Goal: Information Seeking & Learning: Learn about a topic

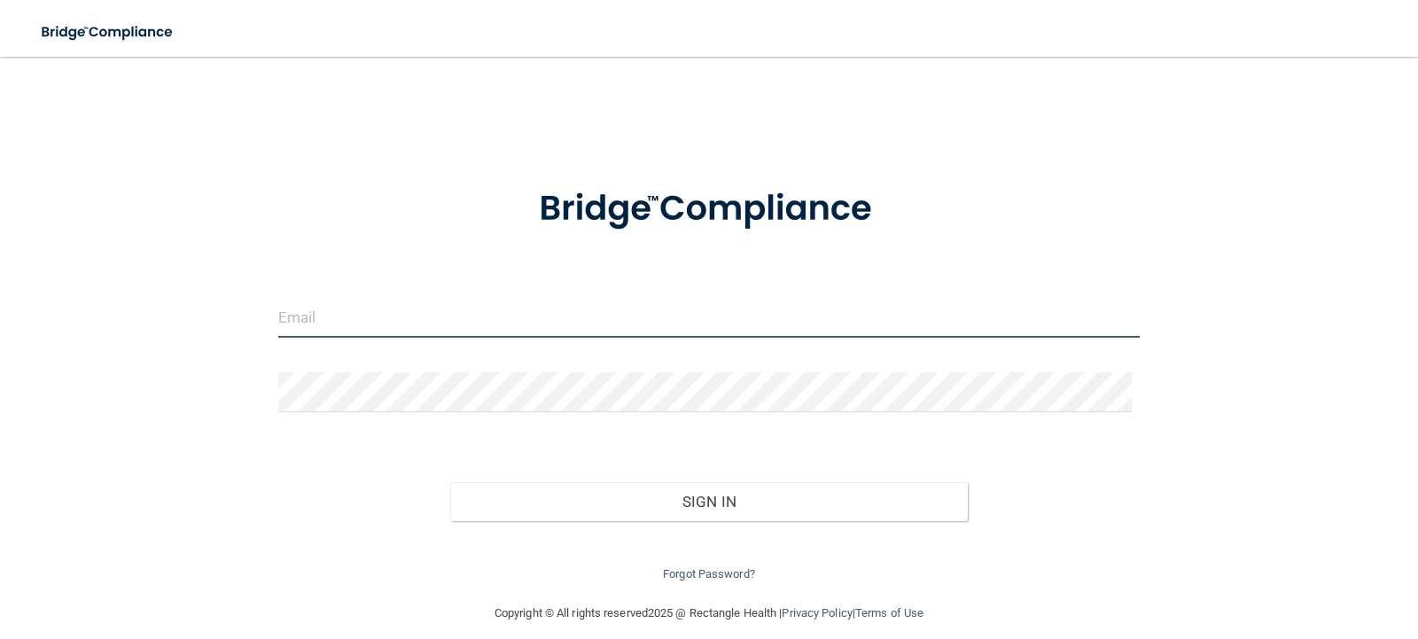
click at [496, 321] on input "email" at bounding box center [709, 318] width 862 height 40
type input "Jholstine.drholmes@gmail.com"
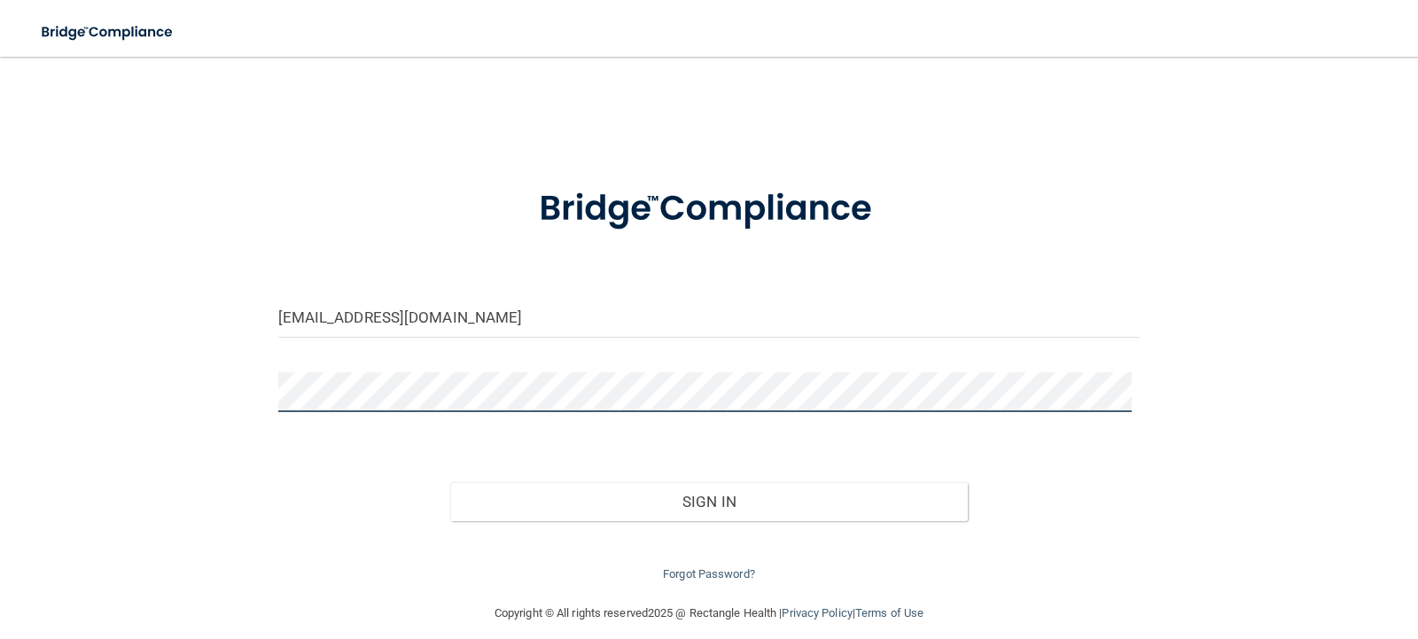
click at [450, 482] on button "Sign In" at bounding box center [709, 501] width 518 height 39
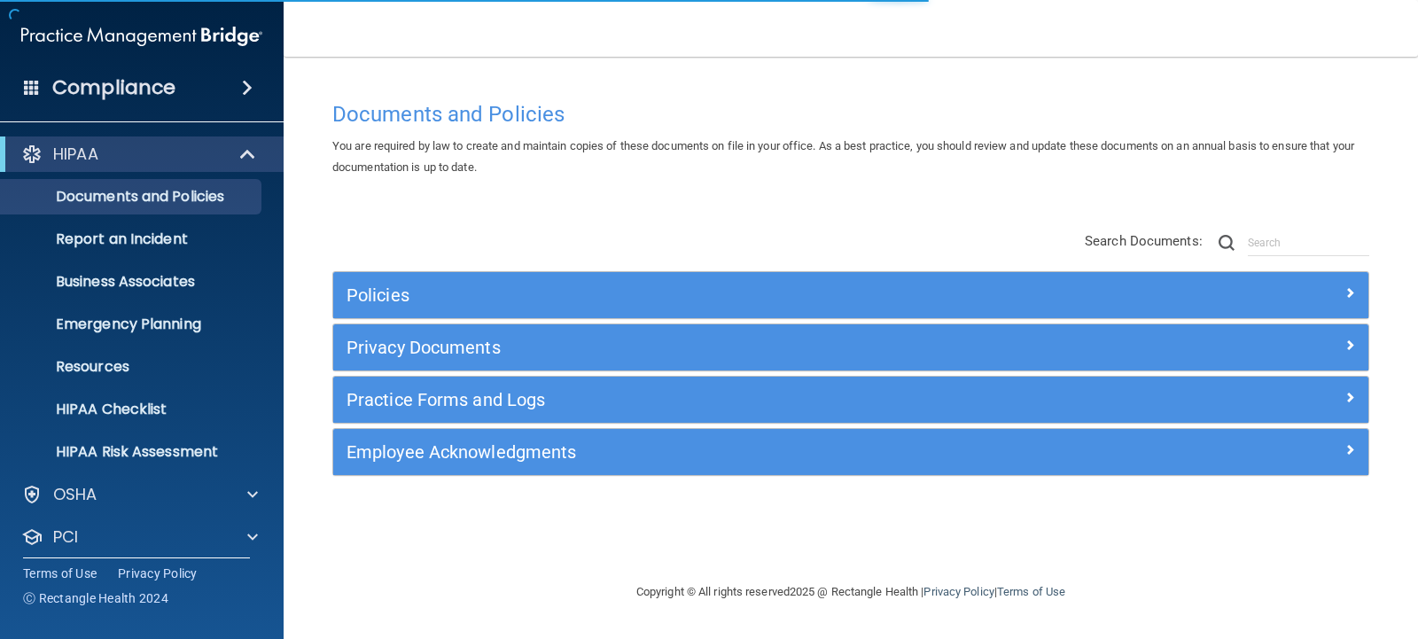
click at [307, 264] on main "Documents and Policies You are required by law to create and maintain copies of…" at bounding box center [851, 348] width 1134 height 582
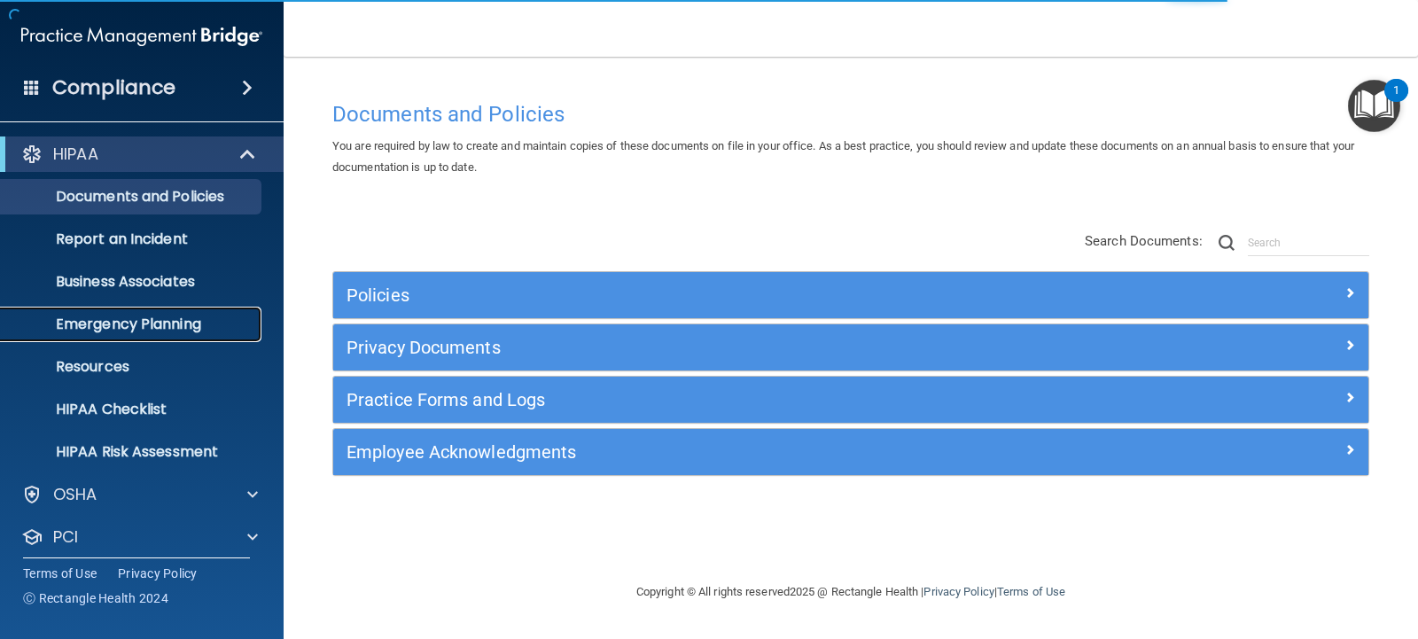
click at [137, 320] on p "Emergency Planning" at bounding box center [133, 324] width 242 height 18
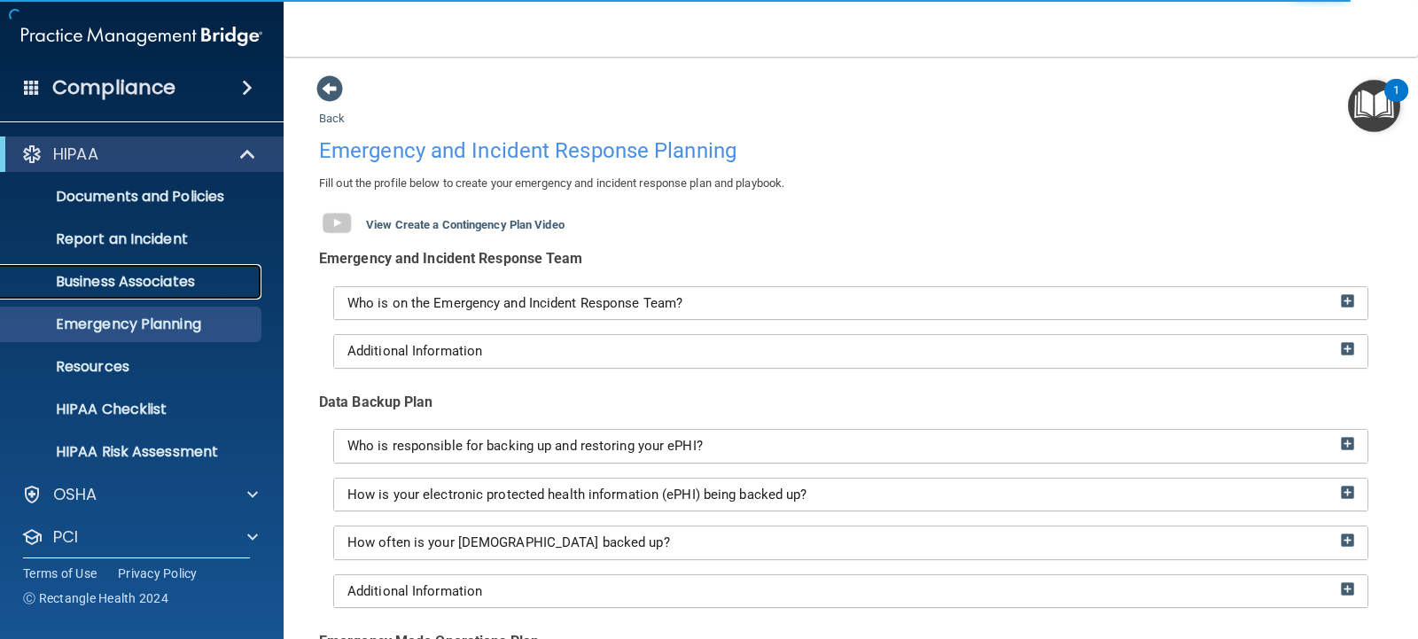
click at [138, 278] on p "Business Associates" at bounding box center [133, 282] width 242 height 18
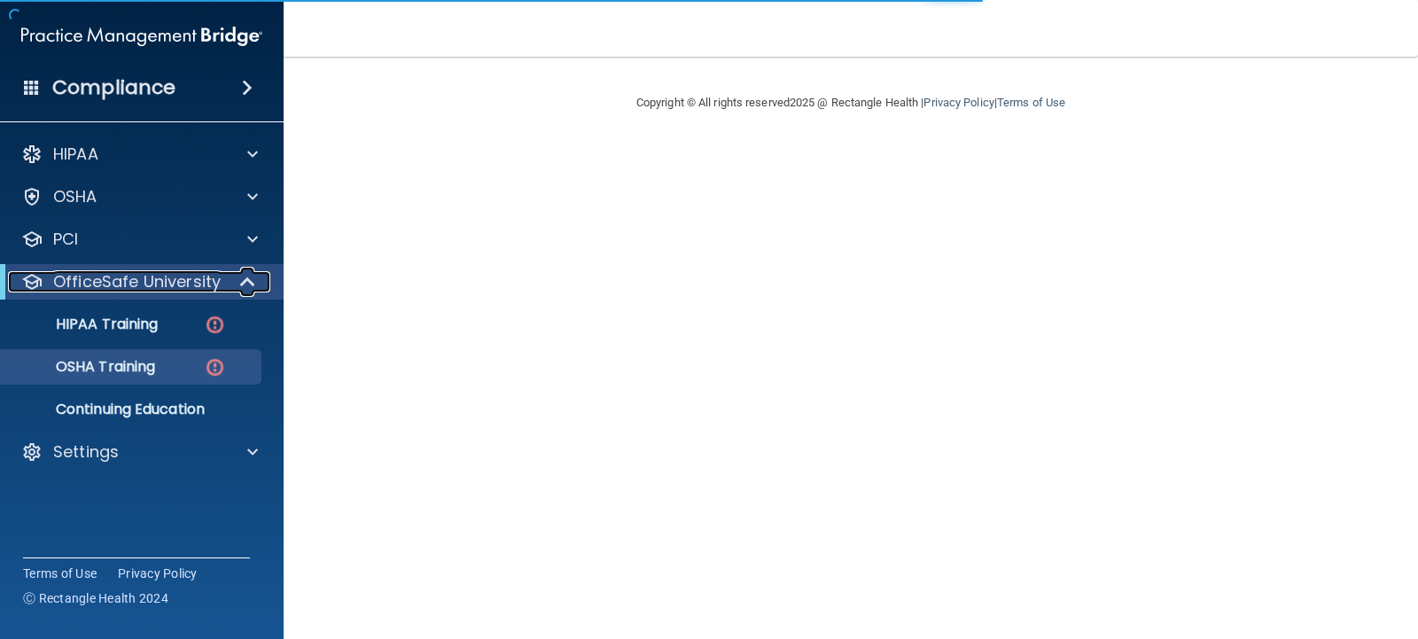
click at [244, 276] on span at bounding box center [249, 281] width 15 height 21
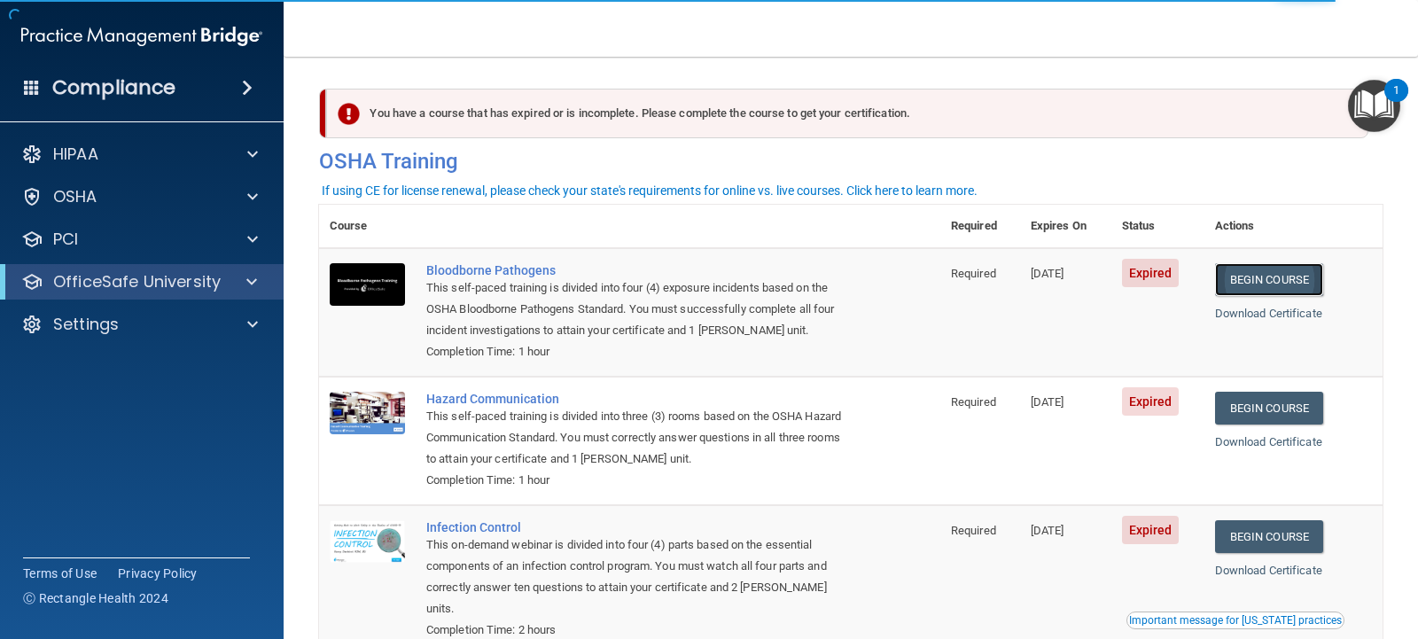
click at [1259, 281] on link "Begin Course" at bounding box center [1269, 279] width 108 height 33
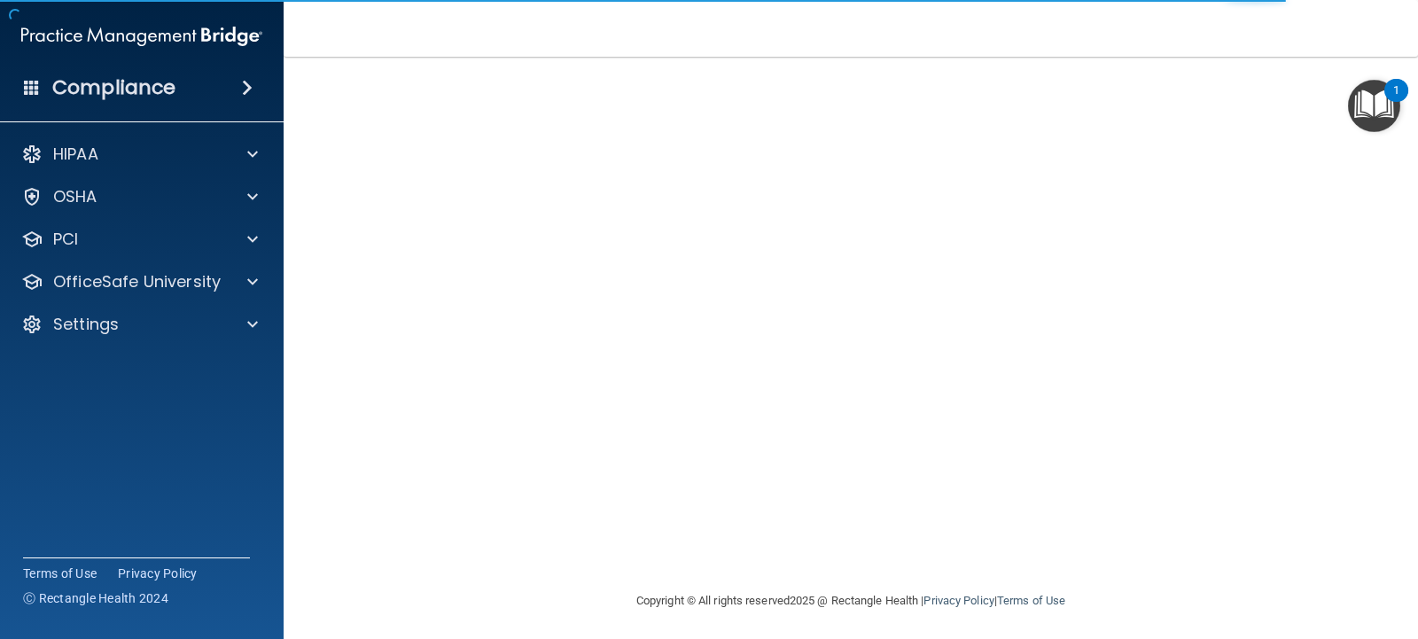
scroll to position [120, 0]
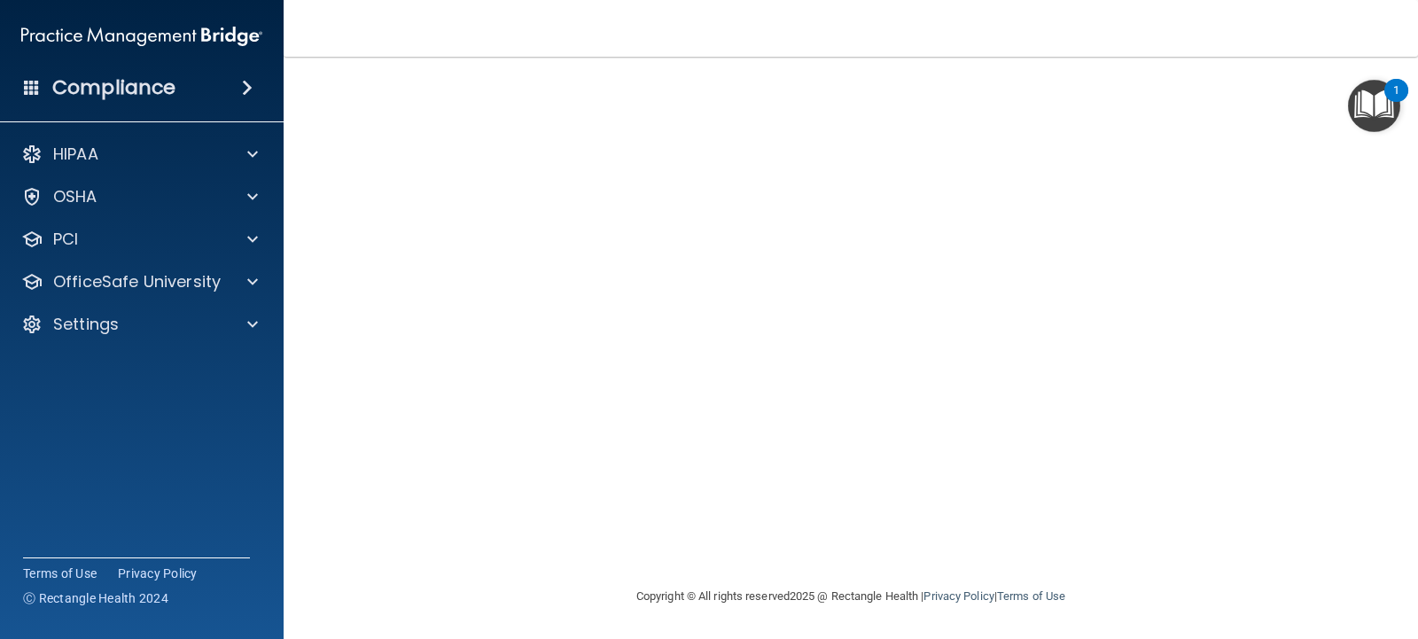
click at [937, 619] on div "Copyright © All rights reserved 2025 @ Rectangle Health | Privacy Policy | Term…" at bounding box center [850, 596] width 647 height 57
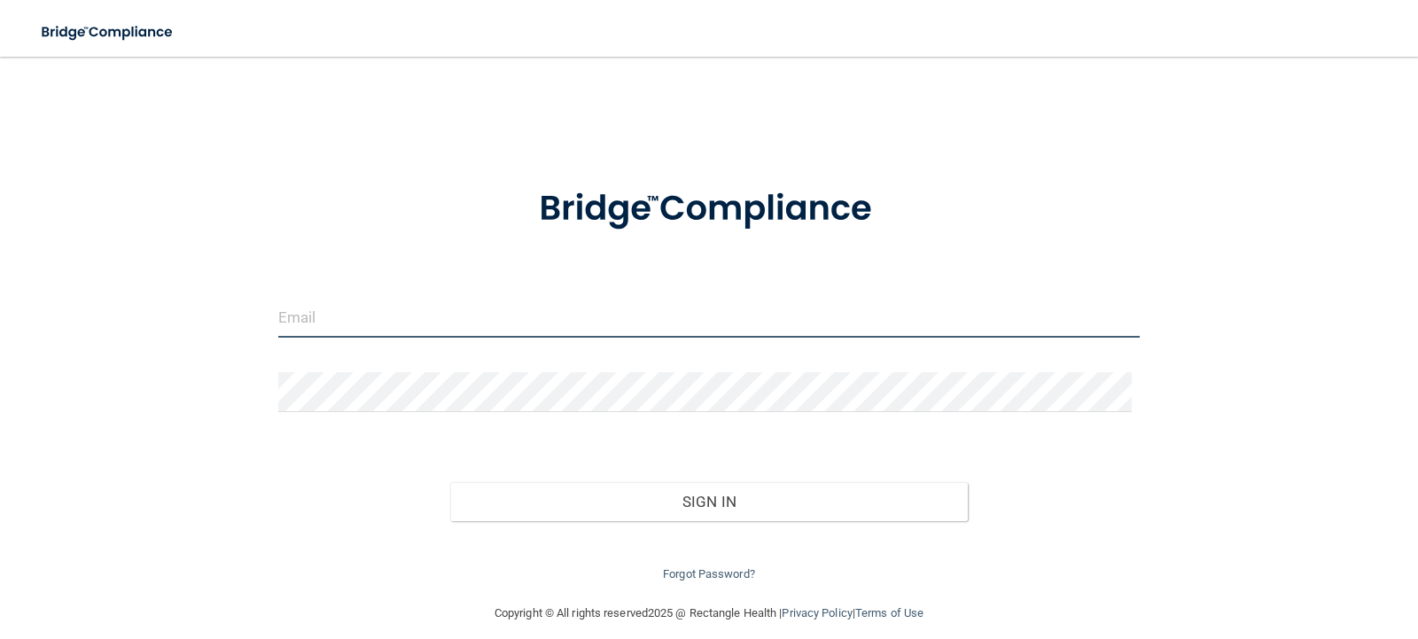
click at [362, 320] on input "email" at bounding box center [709, 318] width 862 height 40
type input "[EMAIL_ADDRESS][DOMAIN_NAME]"
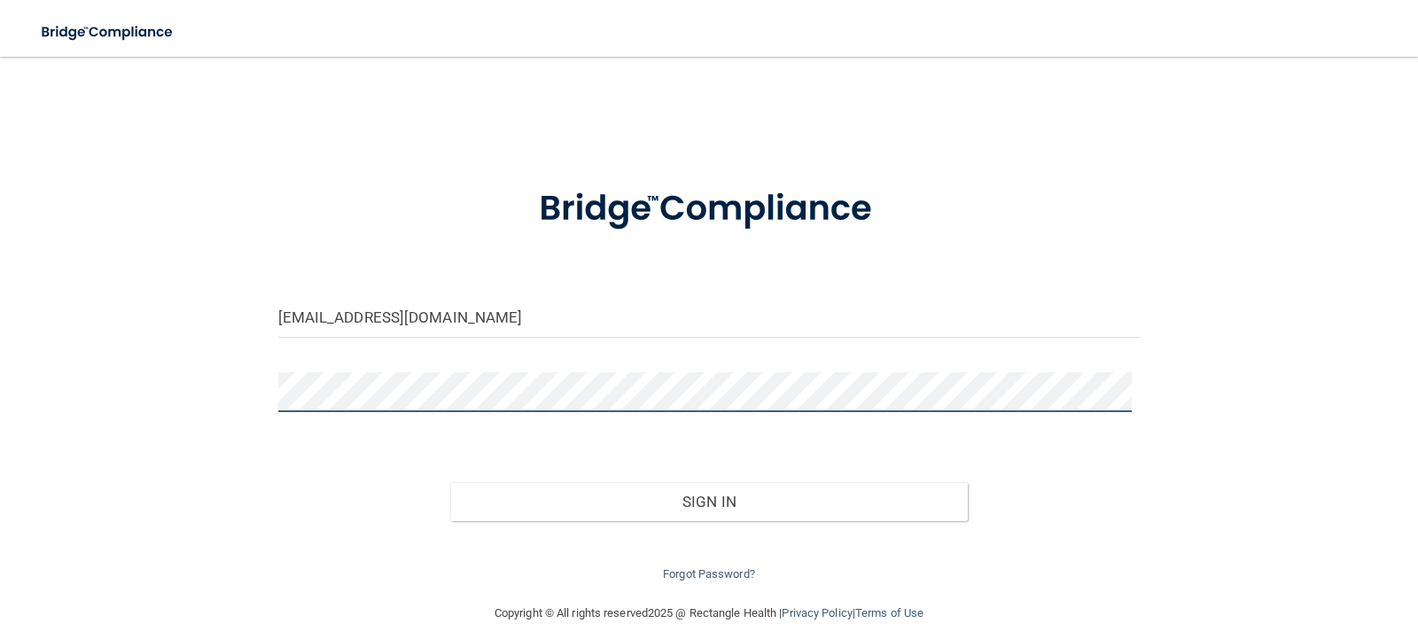
click at [450, 482] on button "Sign In" at bounding box center [709, 501] width 518 height 39
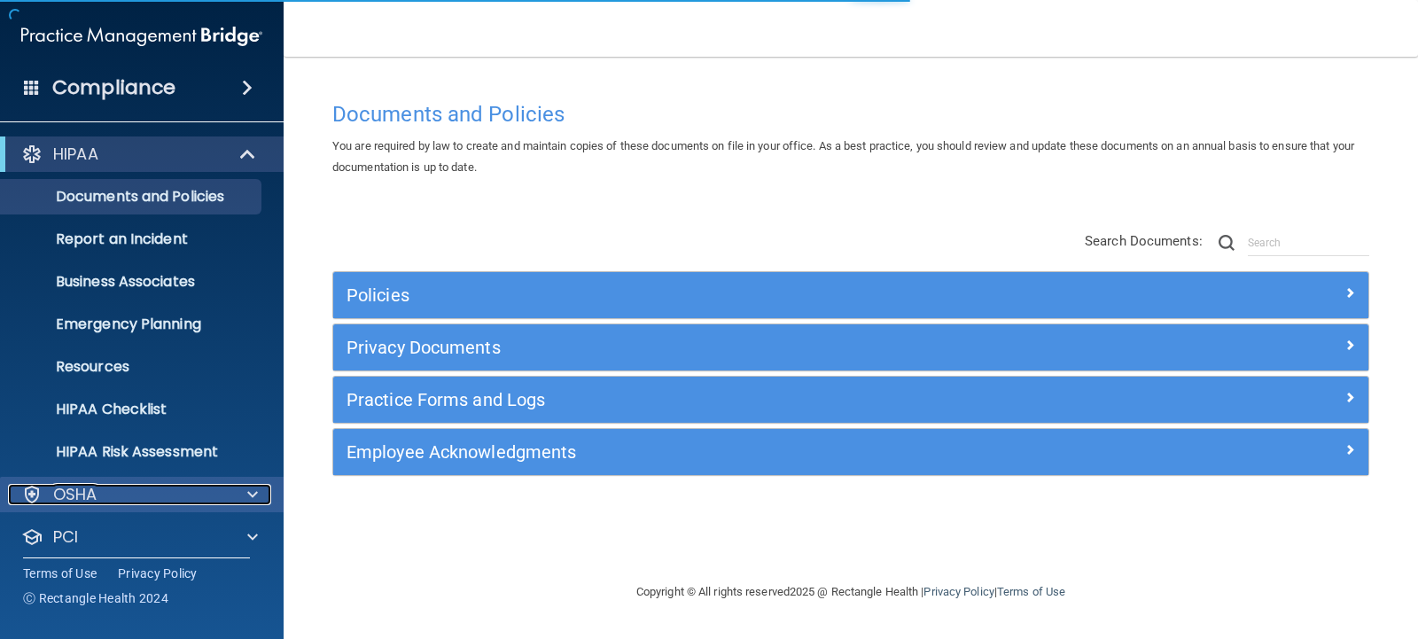
click at [195, 488] on div "OSHA" at bounding box center [118, 494] width 220 height 21
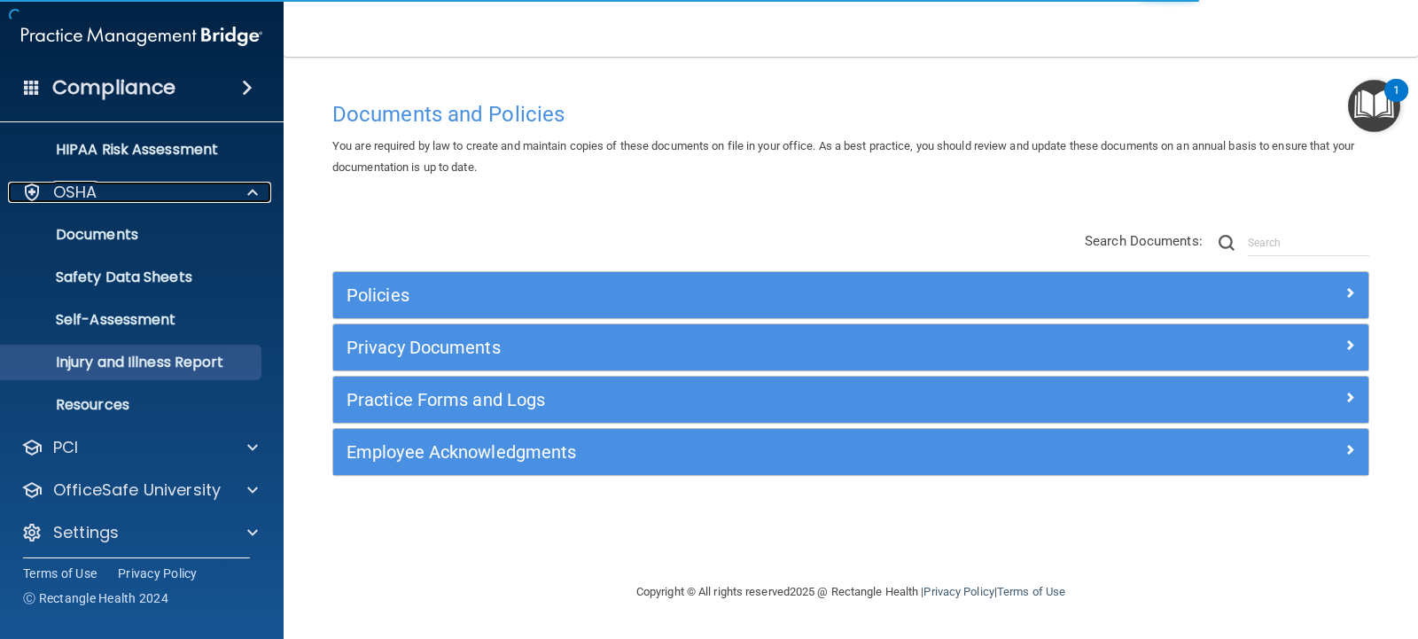
scroll to position [309, 0]
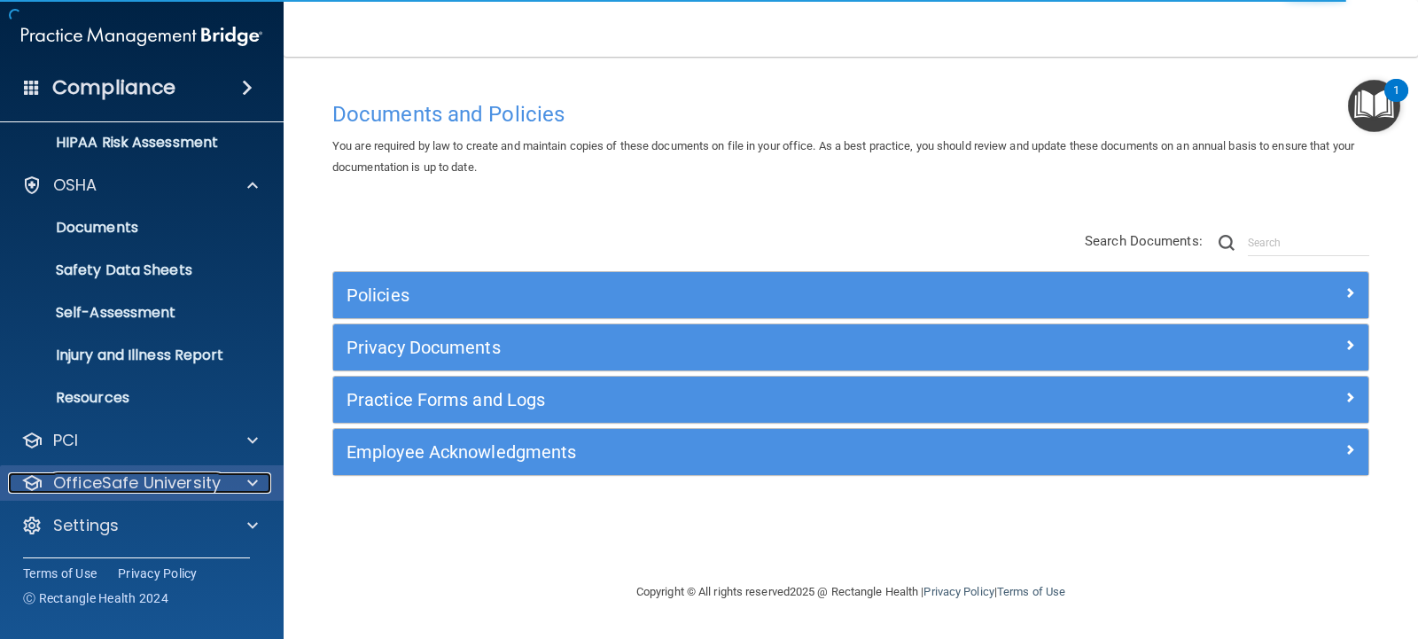
click at [172, 485] on p "OfficeSafe University" at bounding box center [136, 482] width 167 height 21
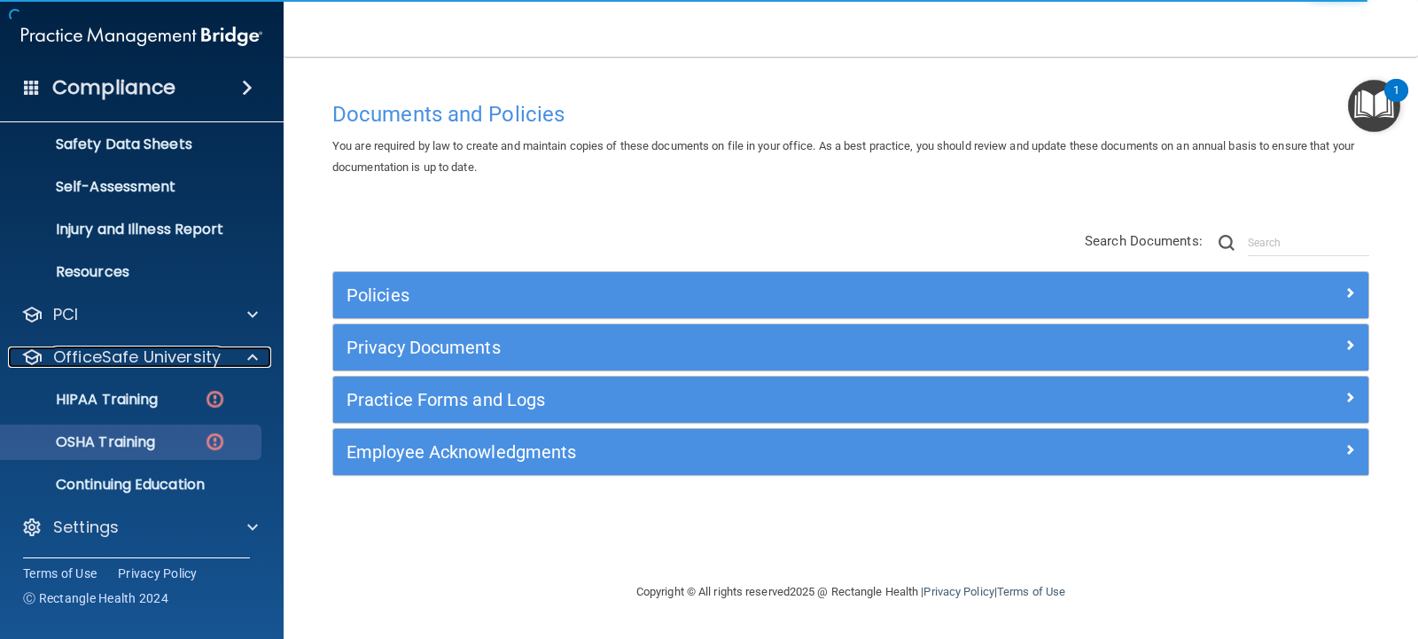
scroll to position [436, 0]
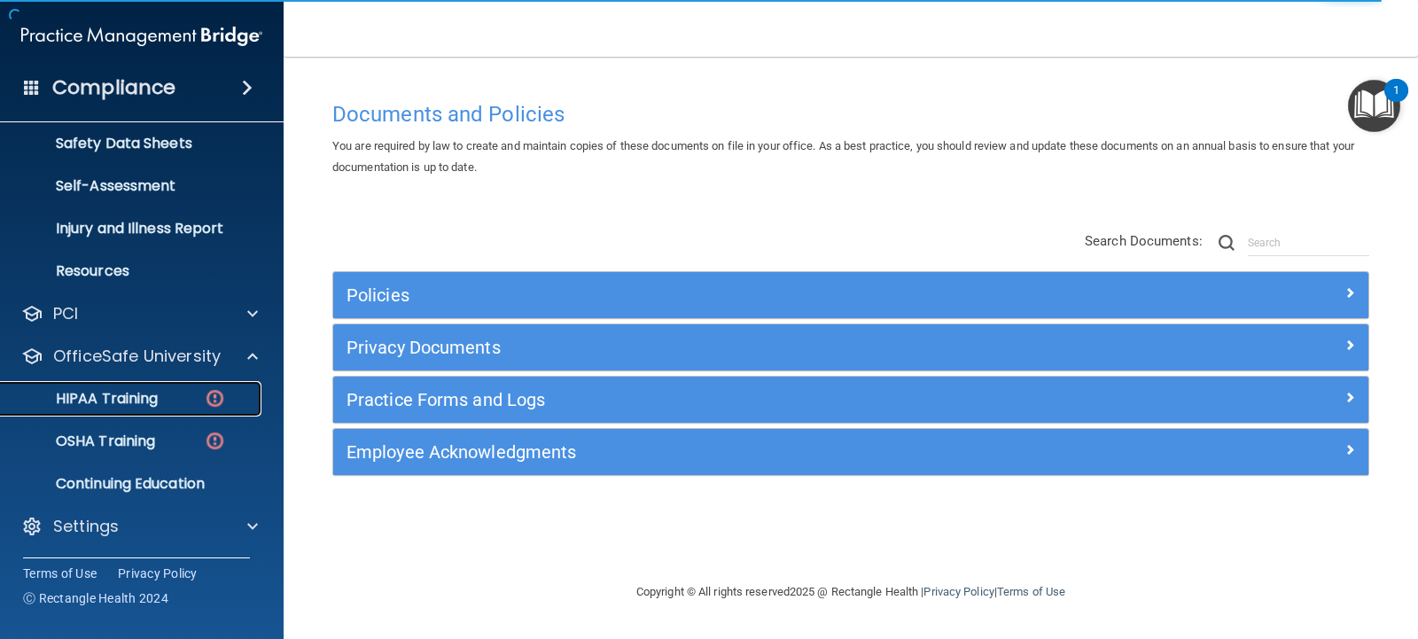
click at [135, 401] on p "HIPAA Training" at bounding box center [85, 399] width 146 height 18
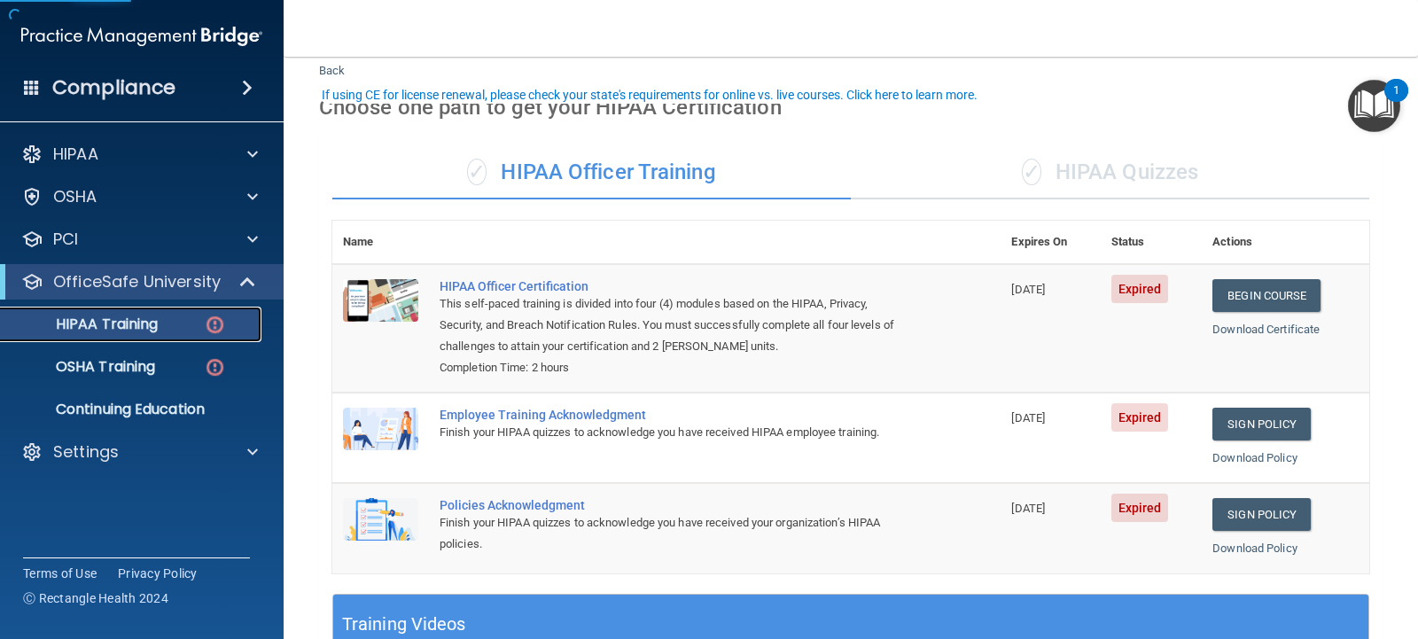
scroll to position [89, 0]
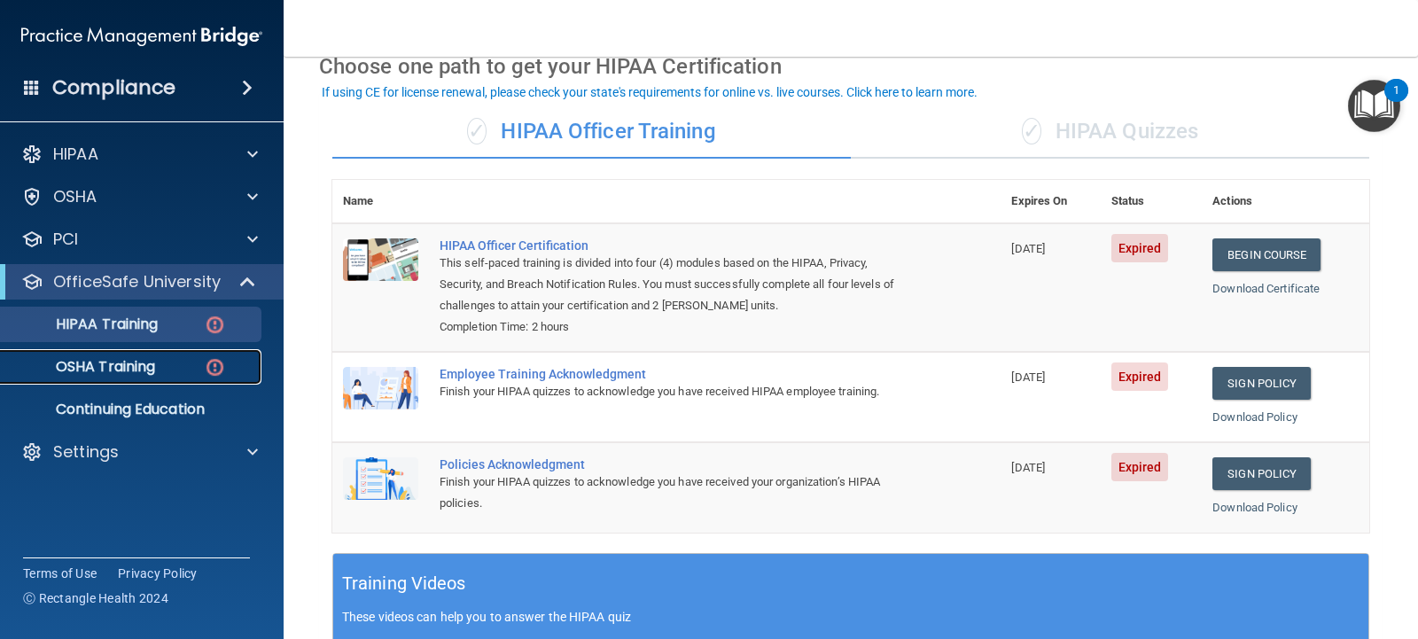
click at [98, 362] on p "OSHA Training" at bounding box center [84, 367] width 144 height 18
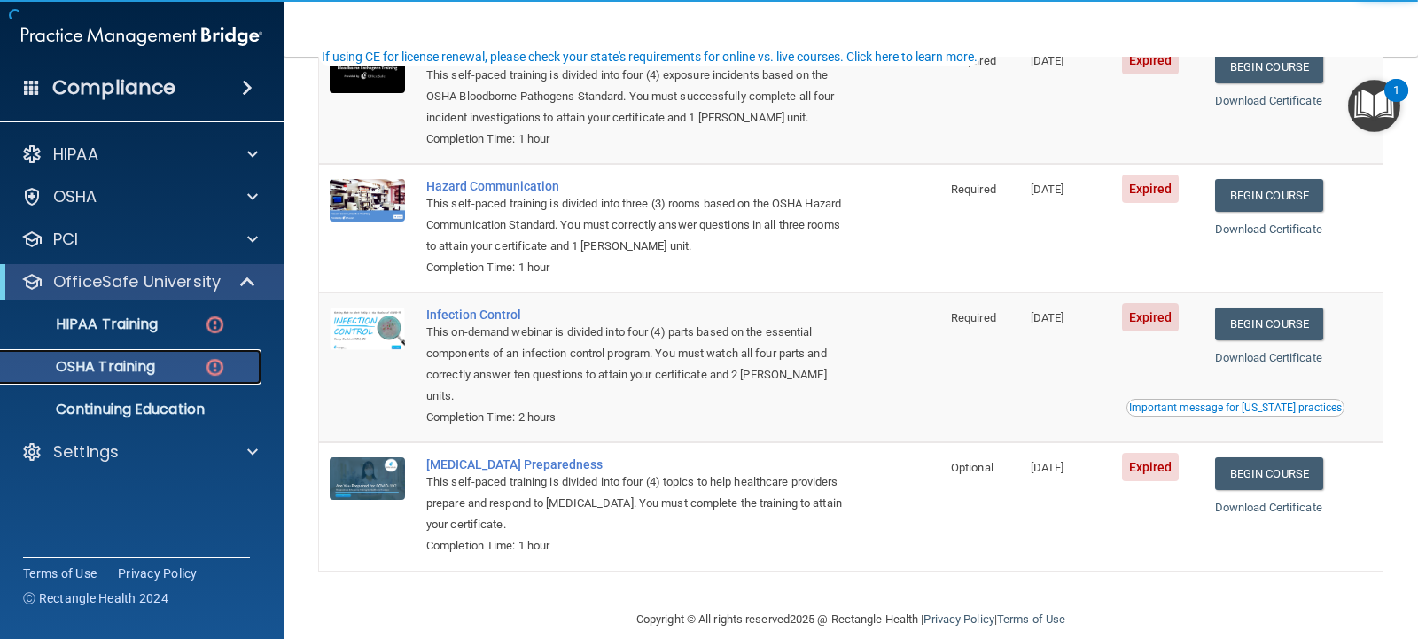
scroll to position [219, 0]
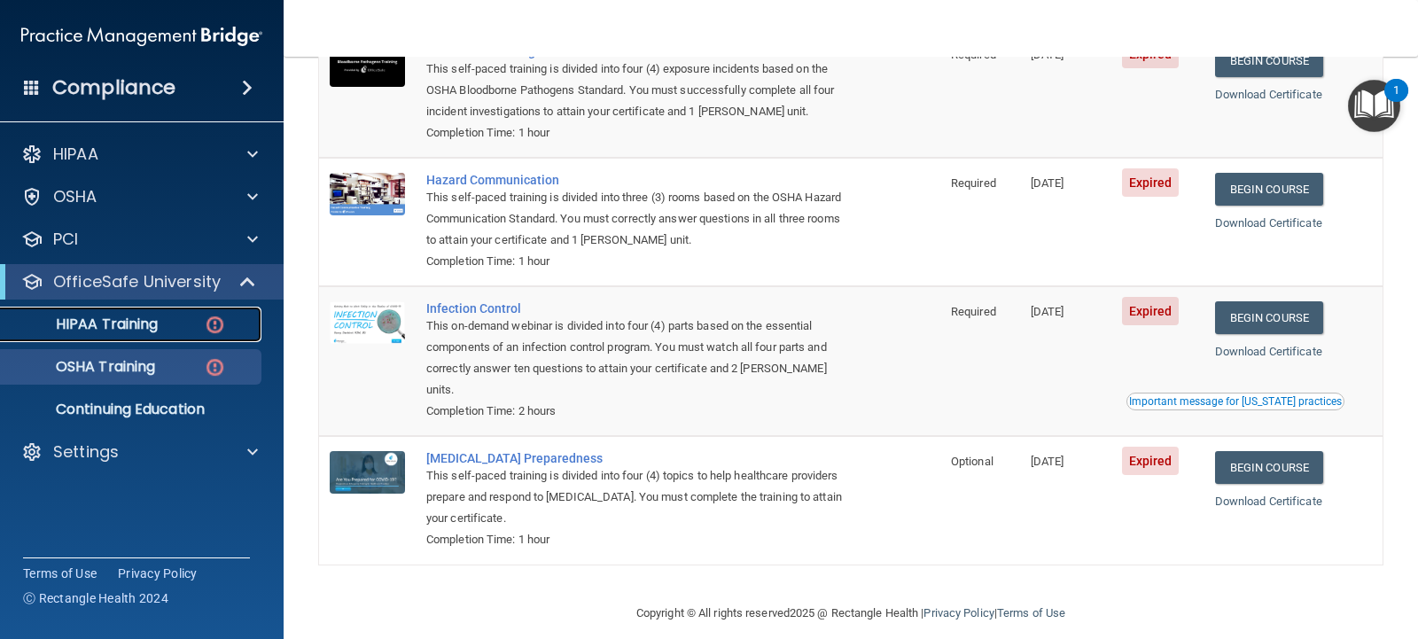
click at [143, 322] on p "HIPAA Training" at bounding box center [85, 324] width 146 height 18
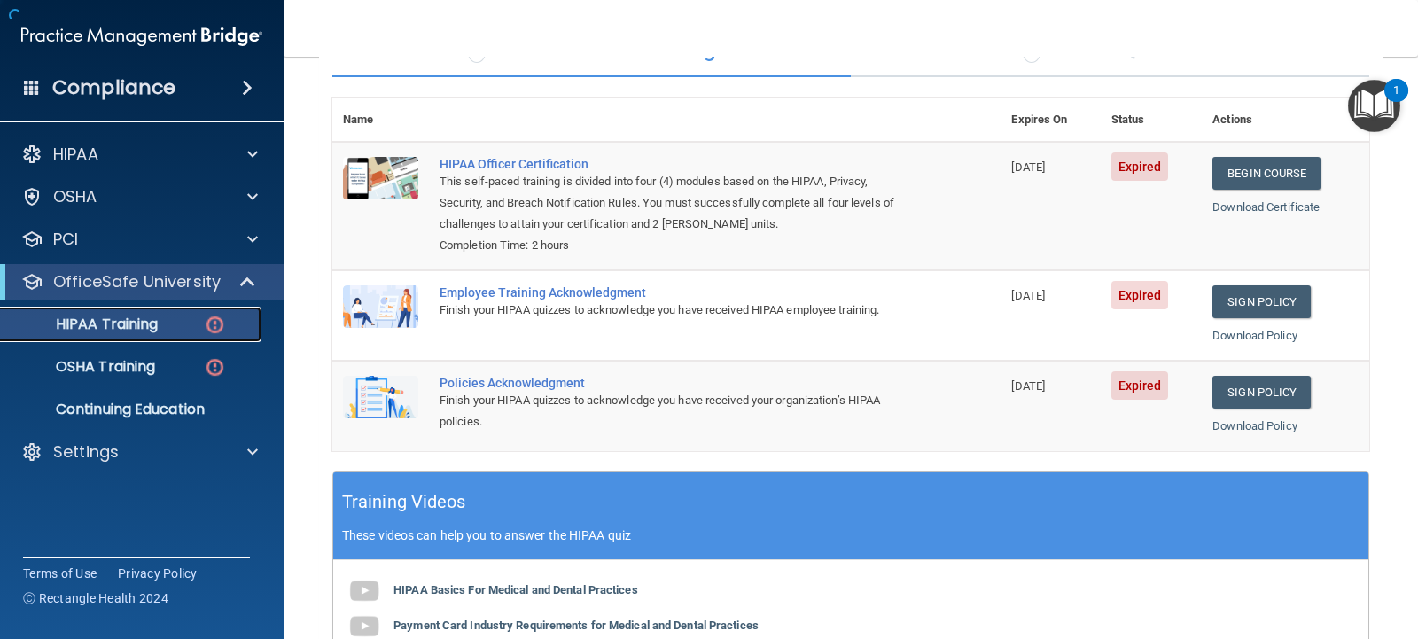
scroll to position [42, 0]
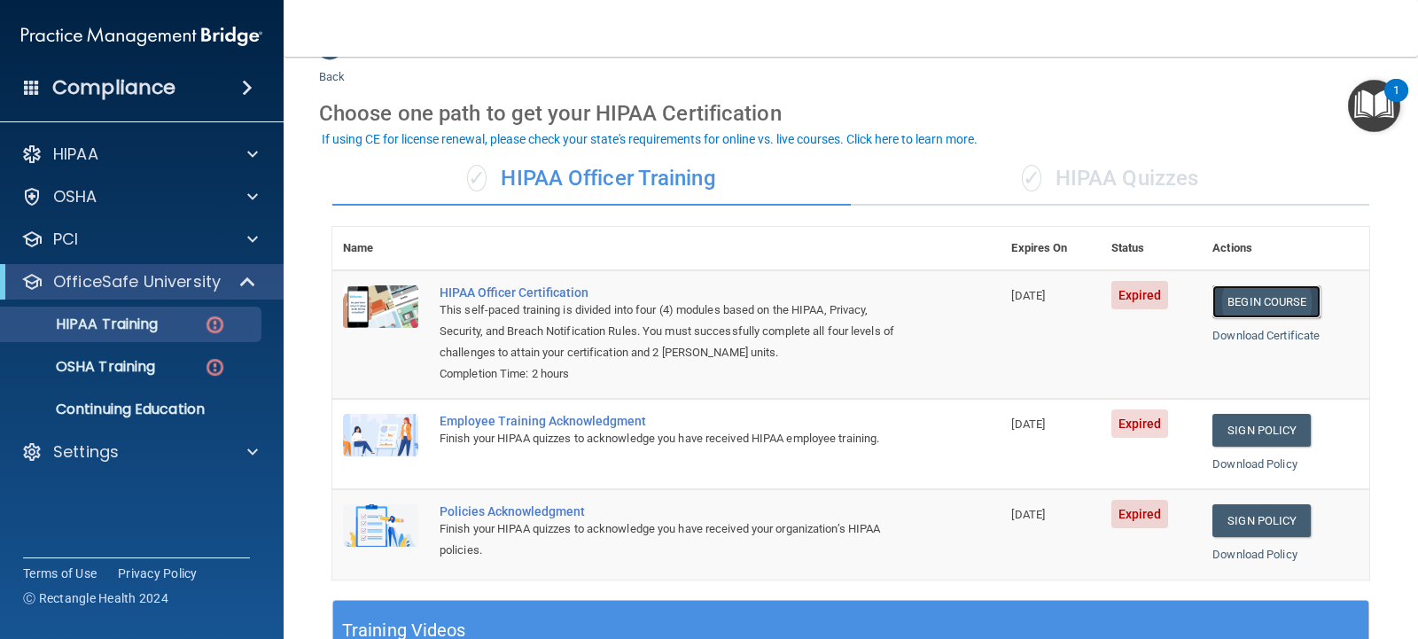
click at [1241, 300] on link "Begin Course" at bounding box center [1266, 301] width 108 height 33
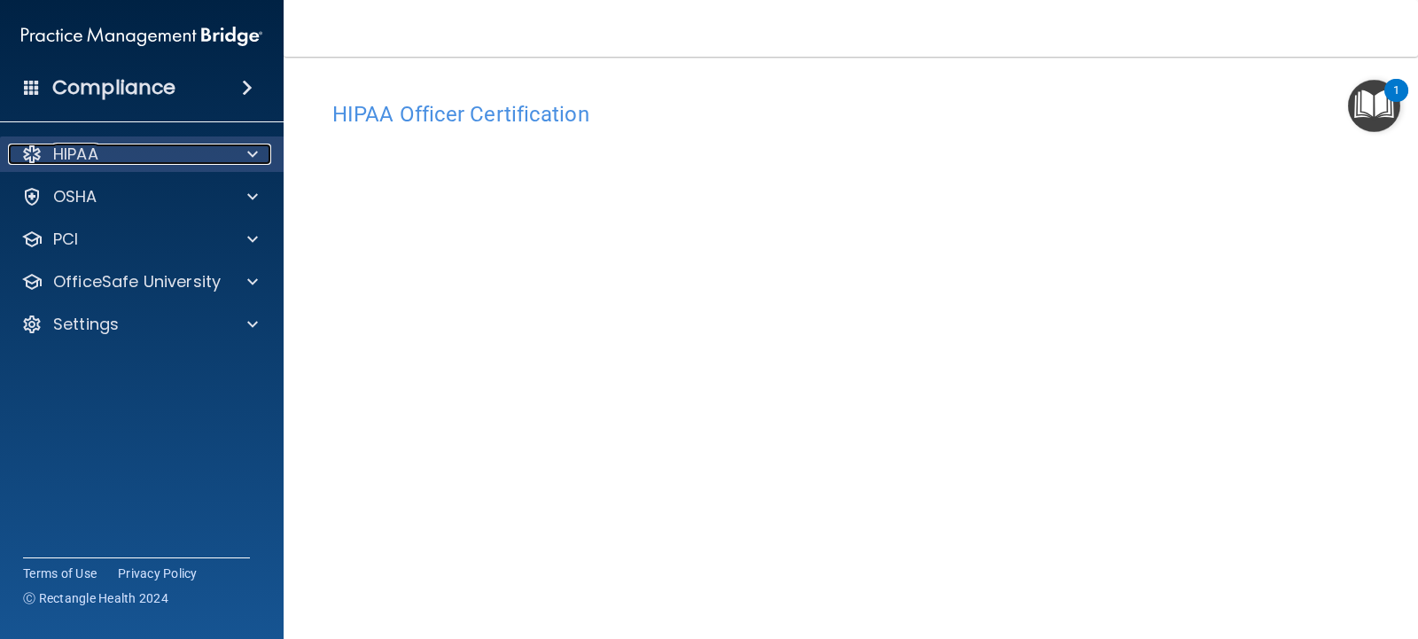
click at [127, 158] on div "HIPAA" at bounding box center [118, 154] width 220 height 21
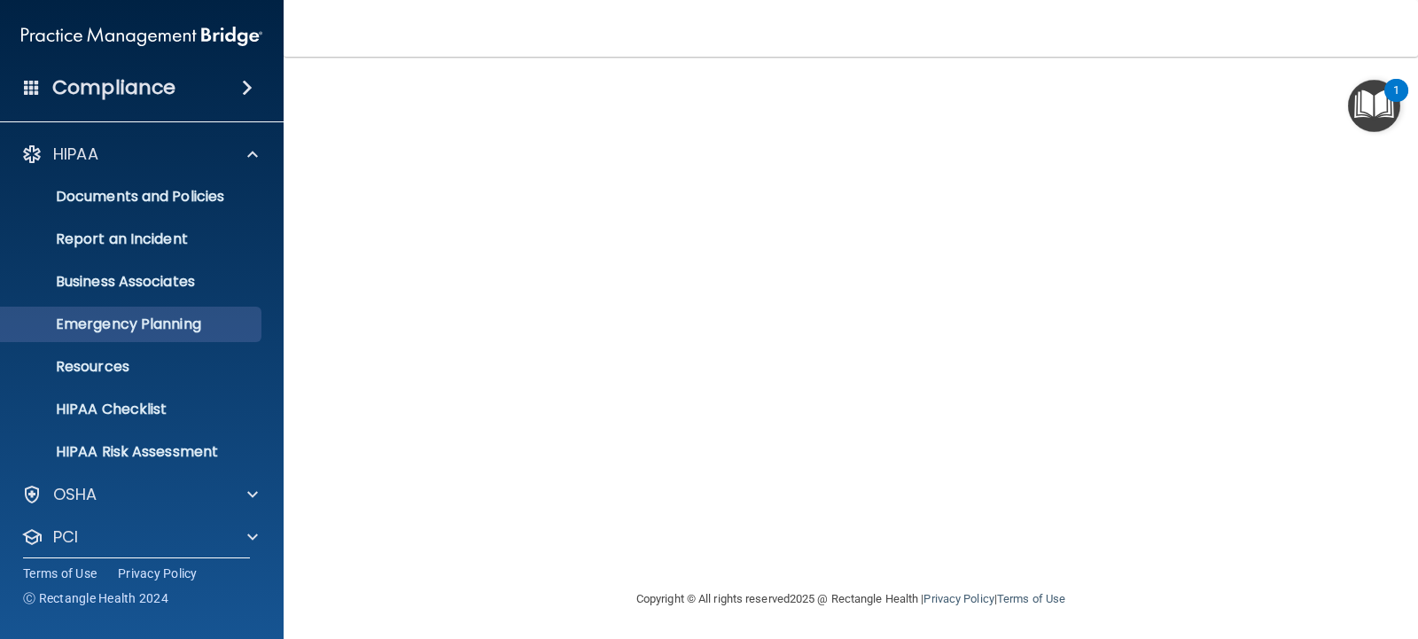
scroll to position [151, 0]
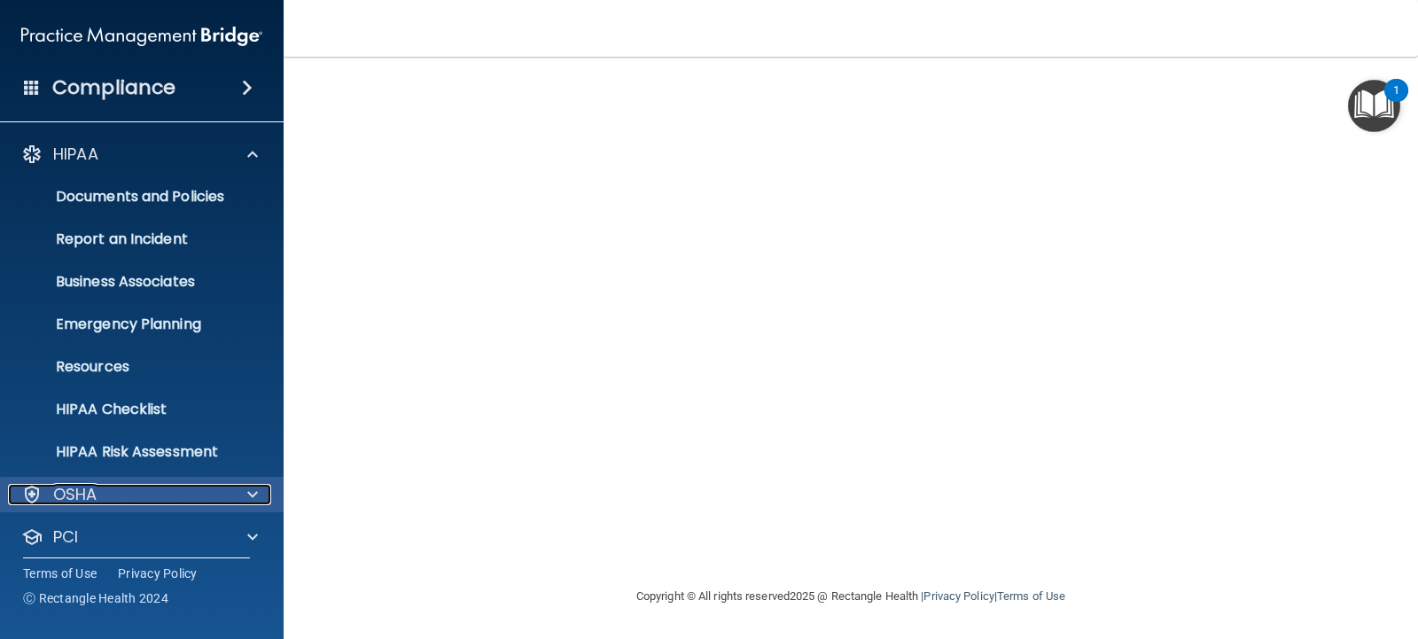
click at [86, 494] on p "OSHA" at bounding box center [75, 494] width 44 height 21
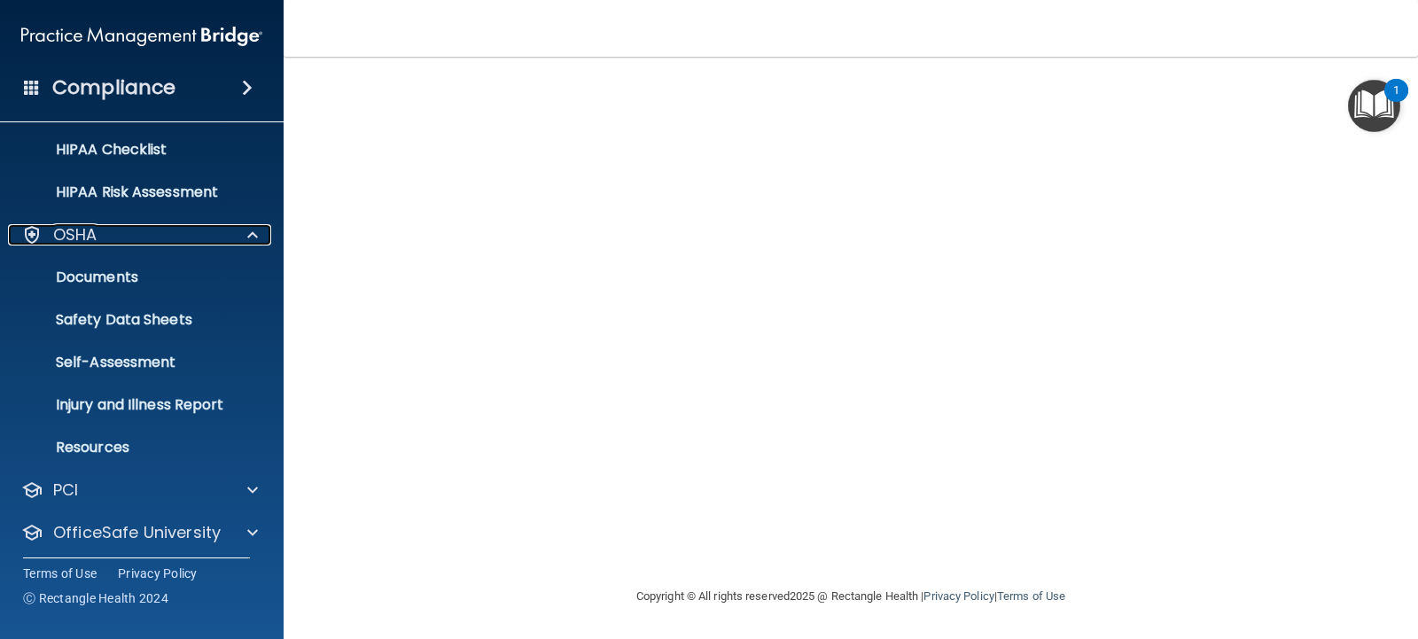
scroll to position [309, 0]
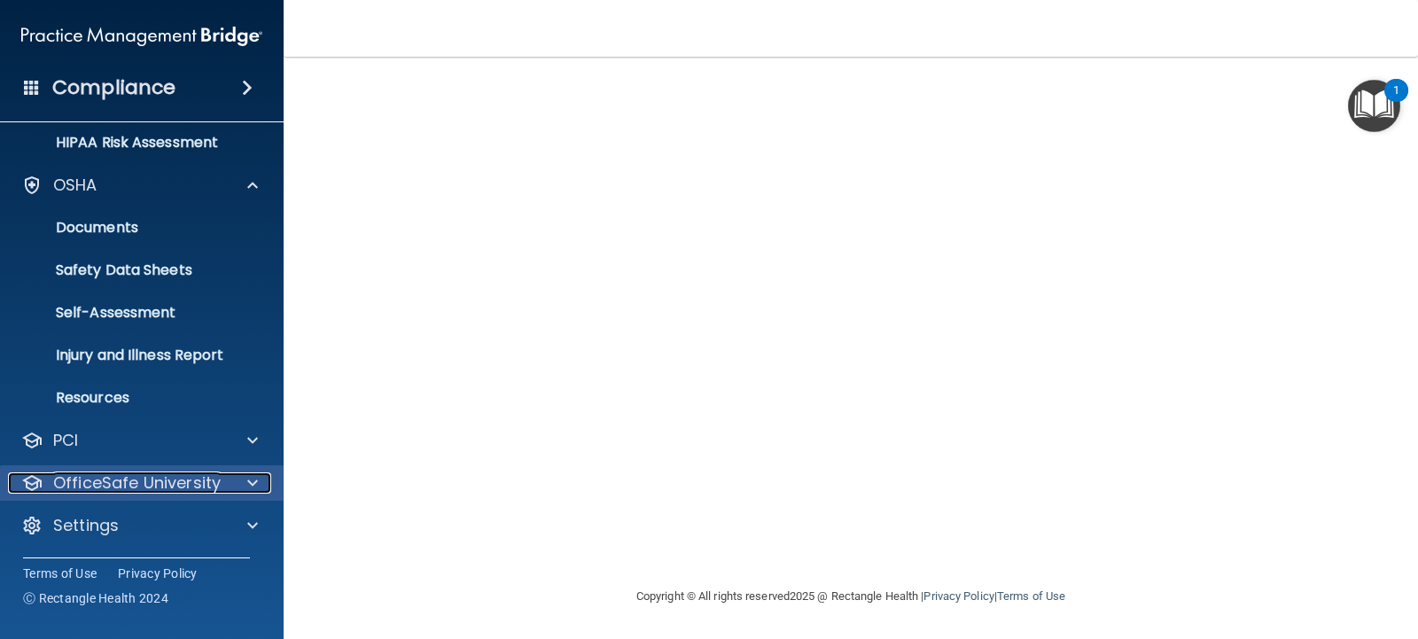
click at [117, 487] on p "OfficeSafe University" at bounding box center [136, 482] width 167 height 21
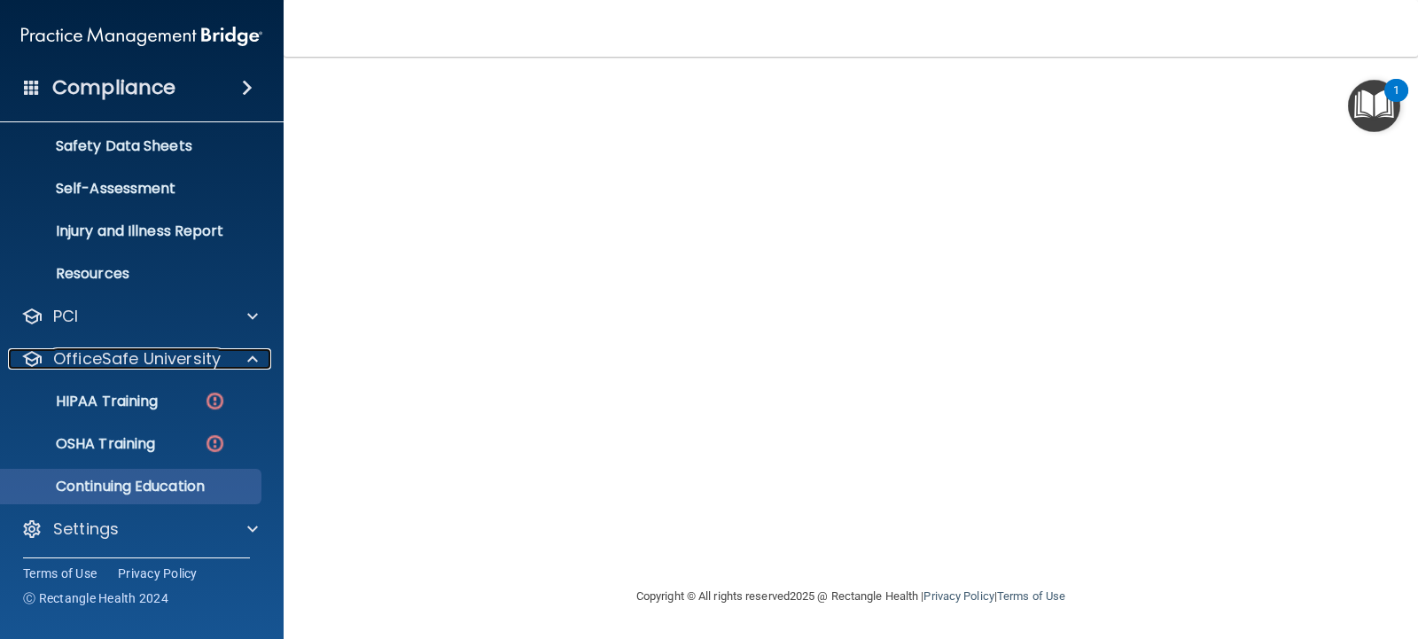
scroll to position [436, 0]
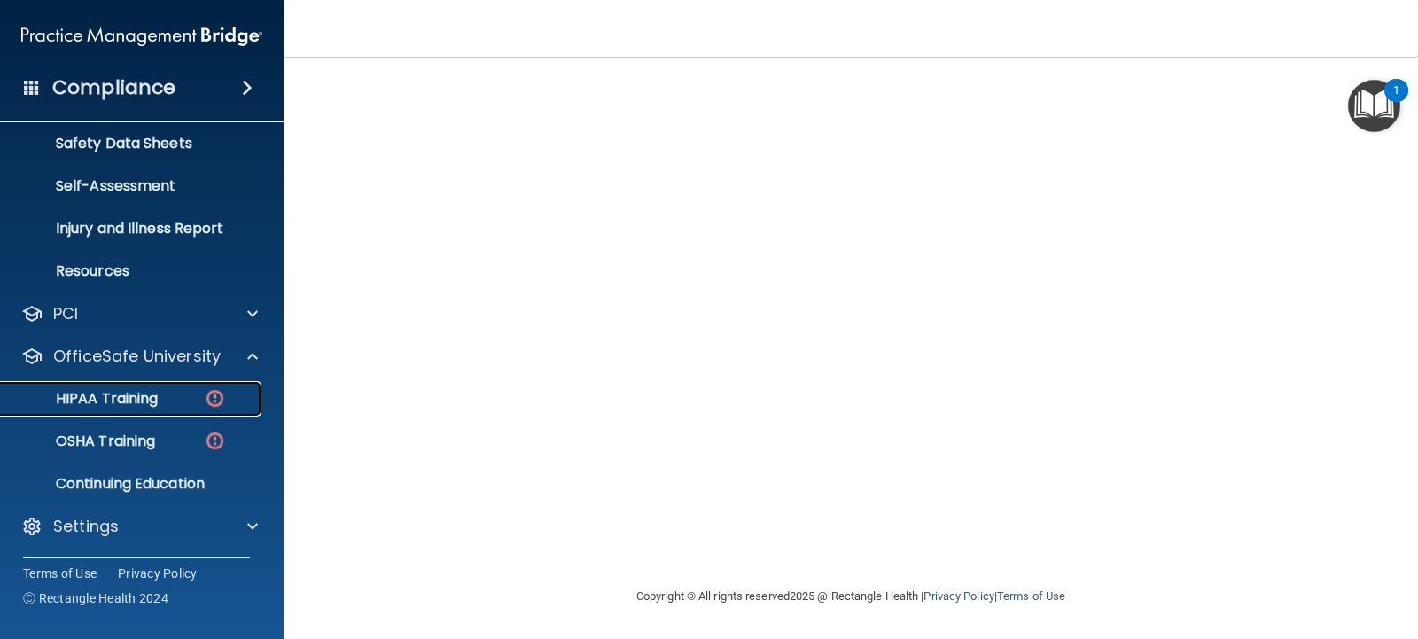
click at [116, 397] on p "HIPAA Training" at bounding box center [85, 399] width 146 height 18
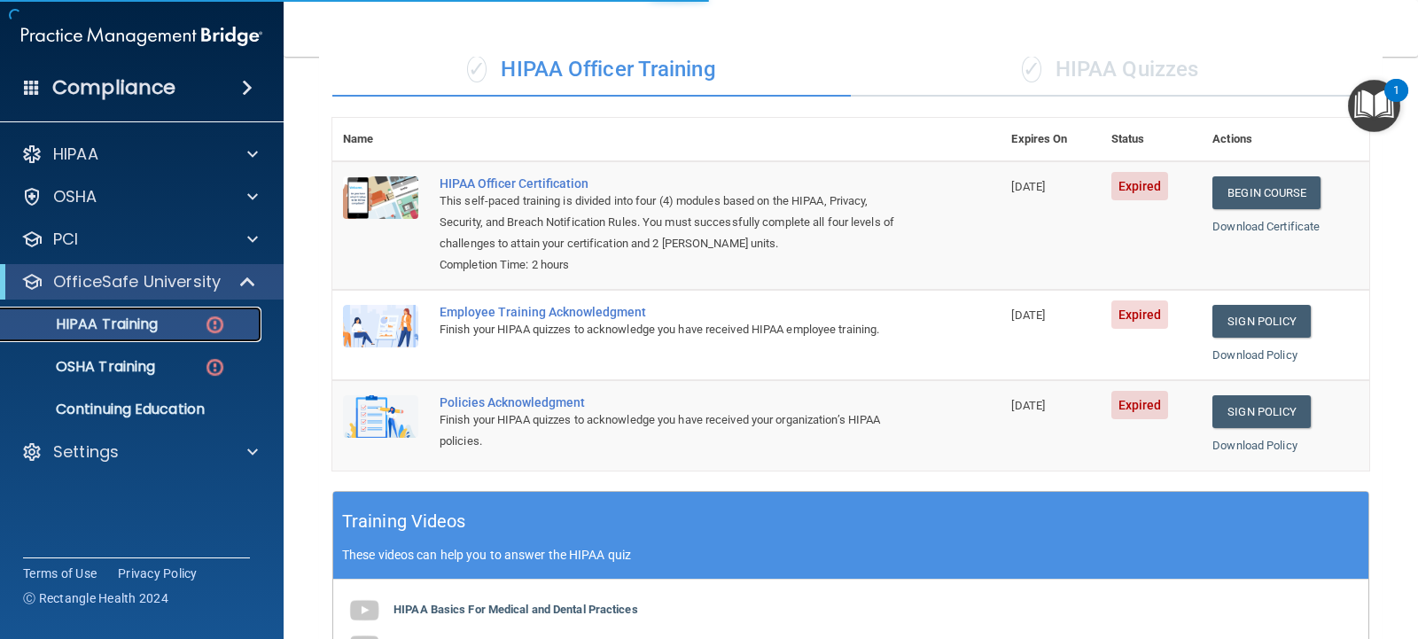
scroll to position [554, 0]
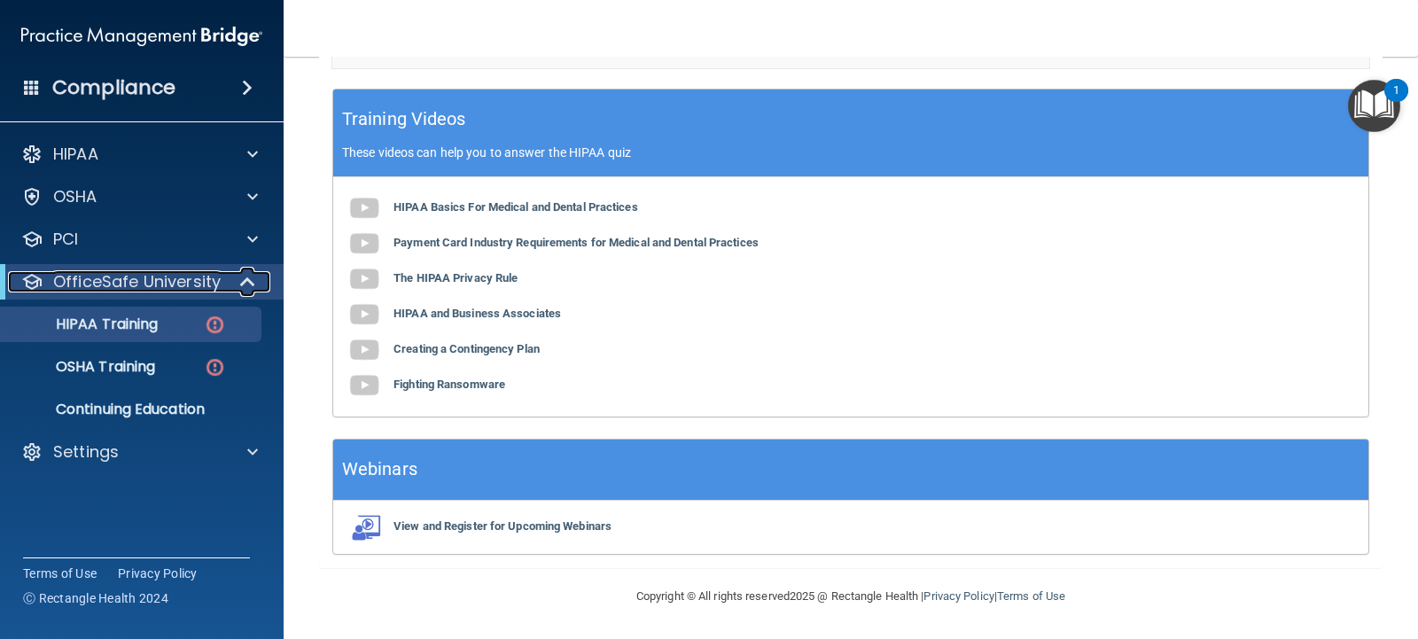
click at [95, 277] on p "OfficeSafe University" at bounding box center [136, 281] width 167 height 21
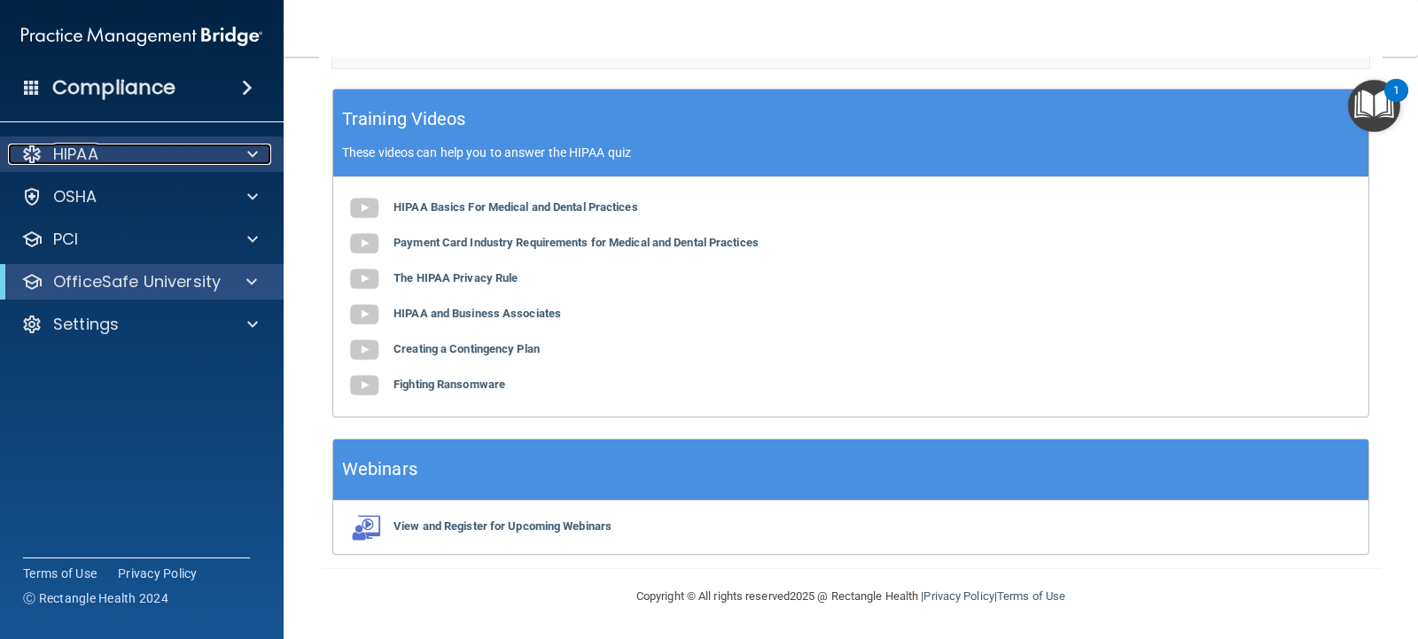
click at [111, 154] on div "HIPAA" at bounding box center [118, 154] width 220 height 21
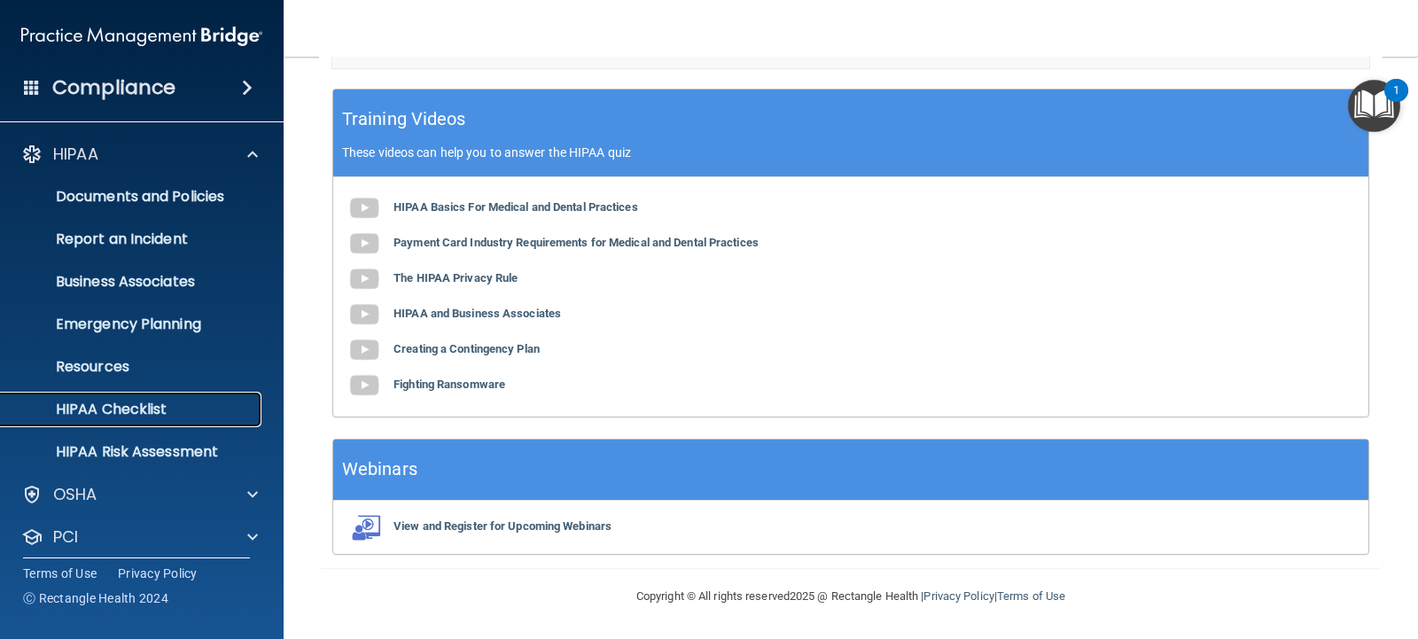
click at [113, 401] on p "HIPAA Checklist" at bounding box center [133, 410] width 242 height 18
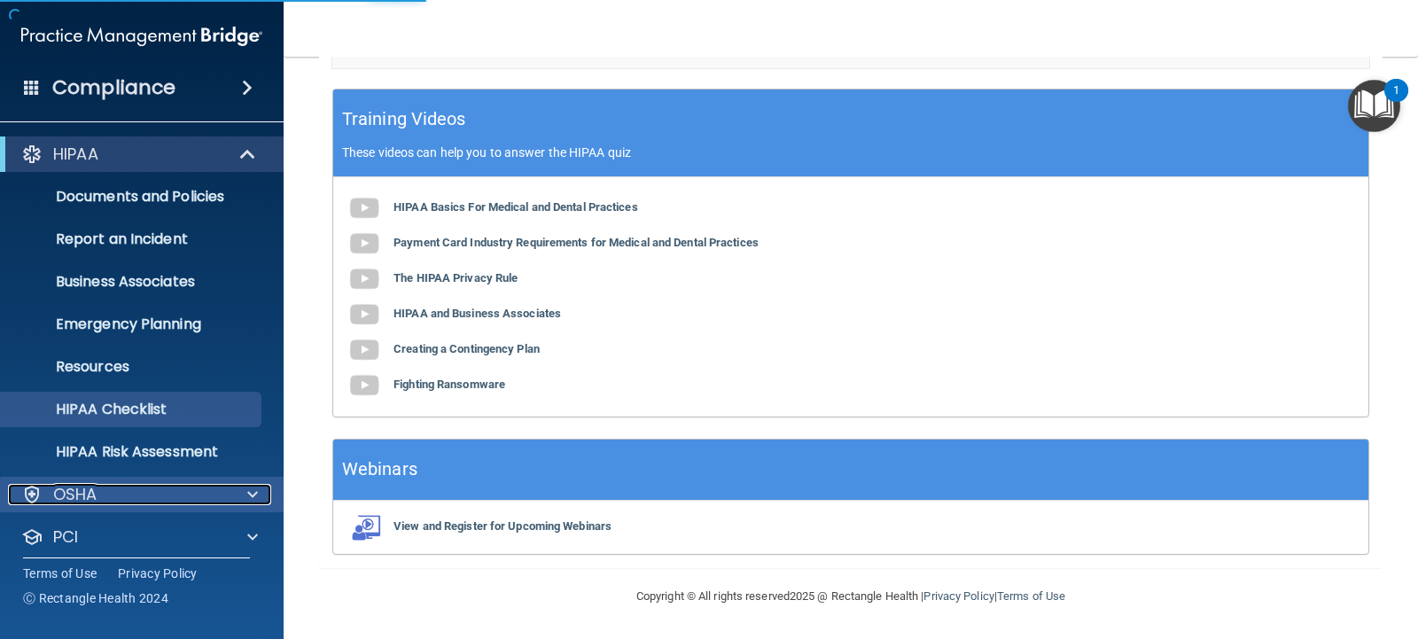
click at [90, 487] on p "OSHA" at bounding box center [75, 494] width 44 height 21
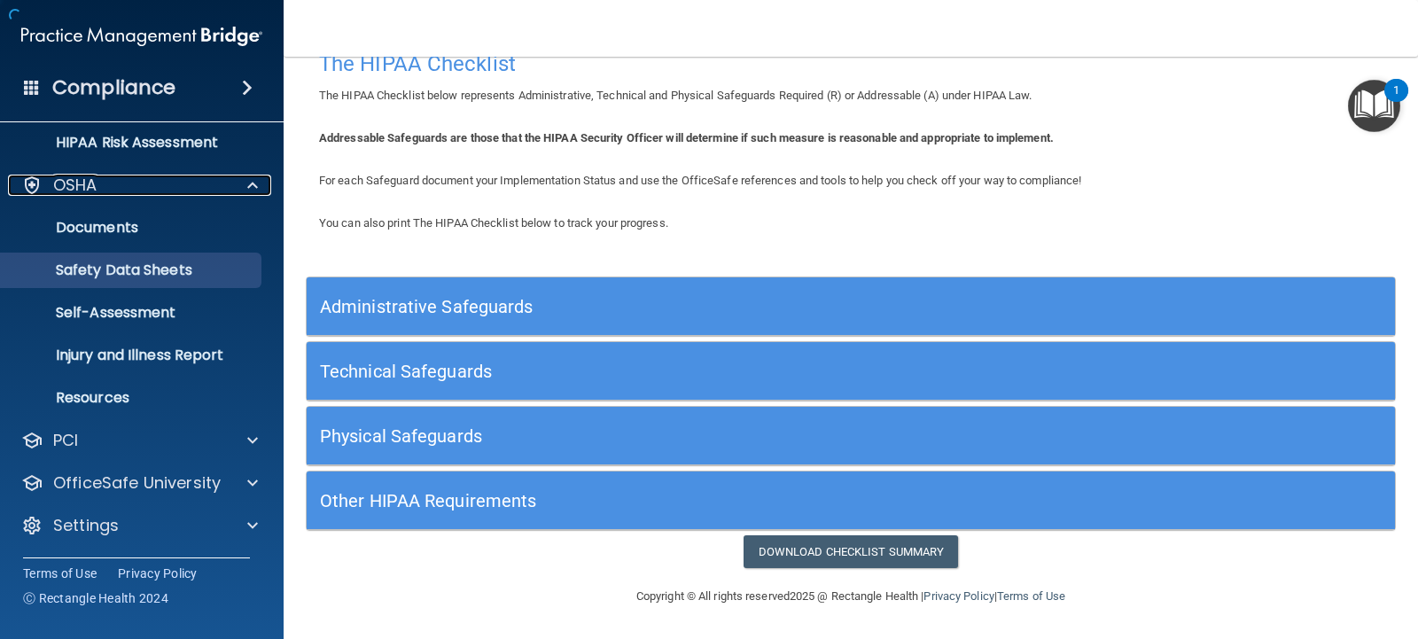
scroll to position [33, 0]
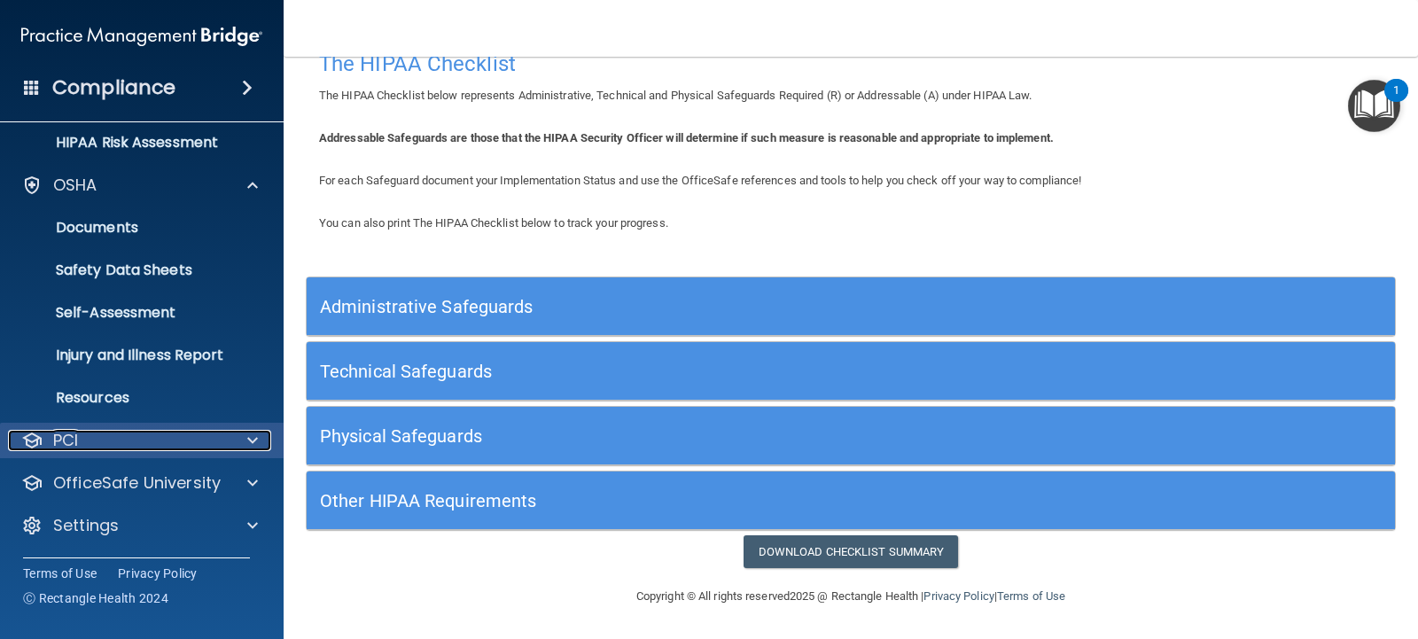
click at [113, 436] on div "PCI" at bounding box center [118, 440] width 220 height 21
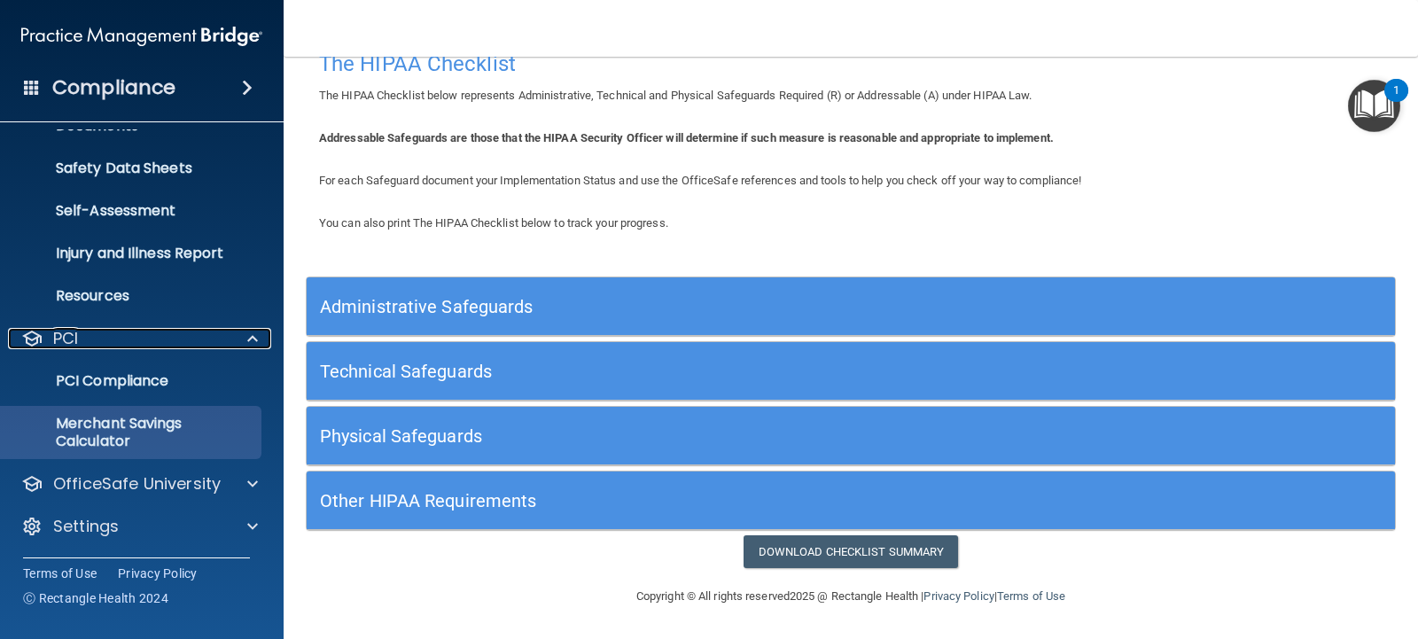
scroll to position [412, 0]
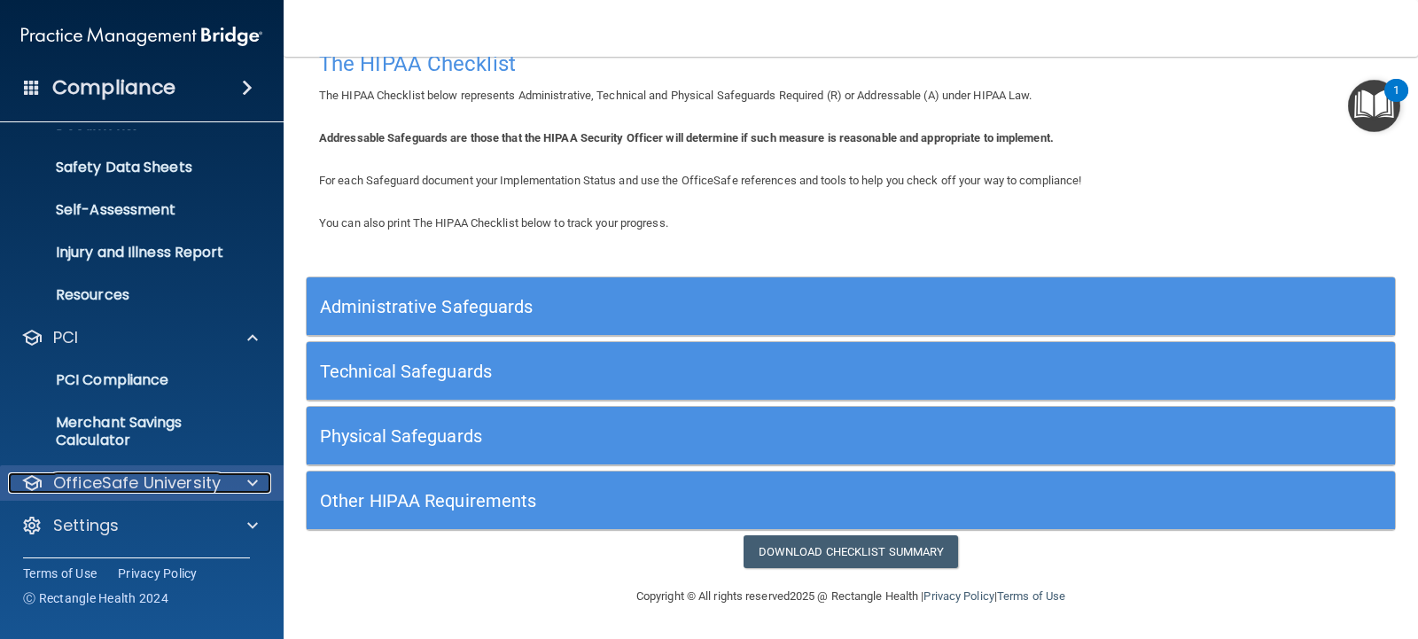
click at [120, 480] on p "OfficeSafe University" at bounding box center [136, 482] width 167 height 21
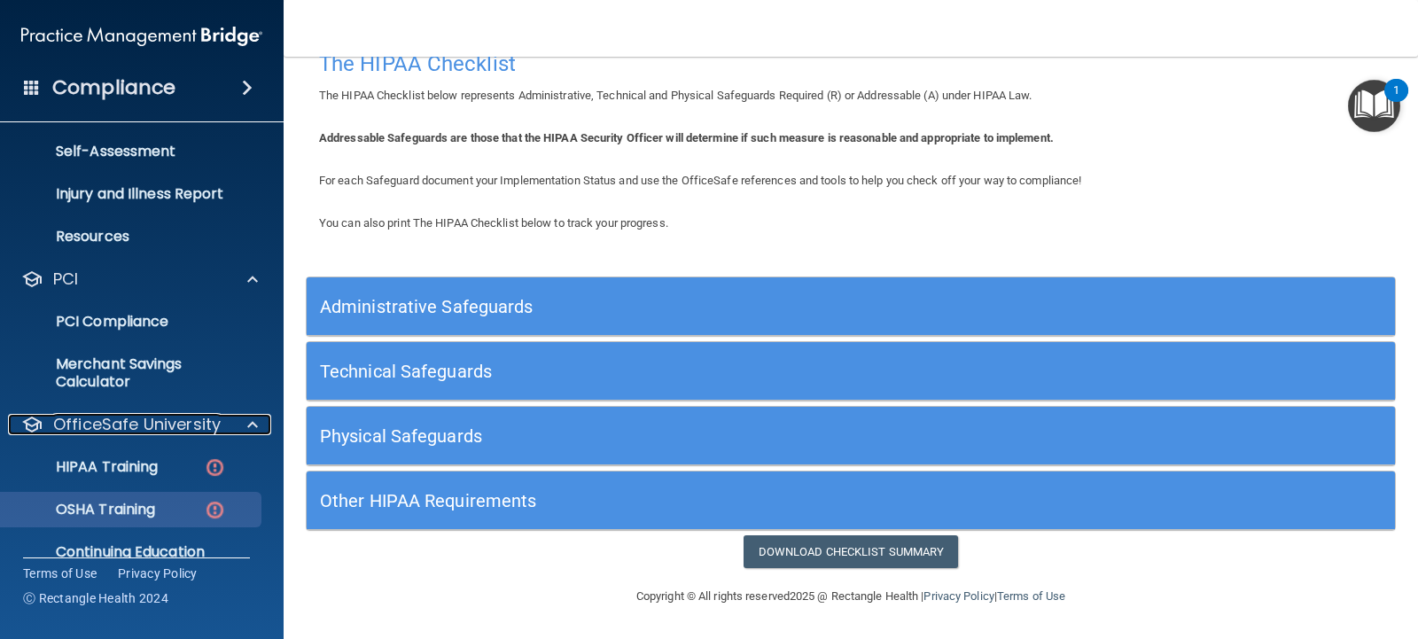
scroll to position [539, 0]
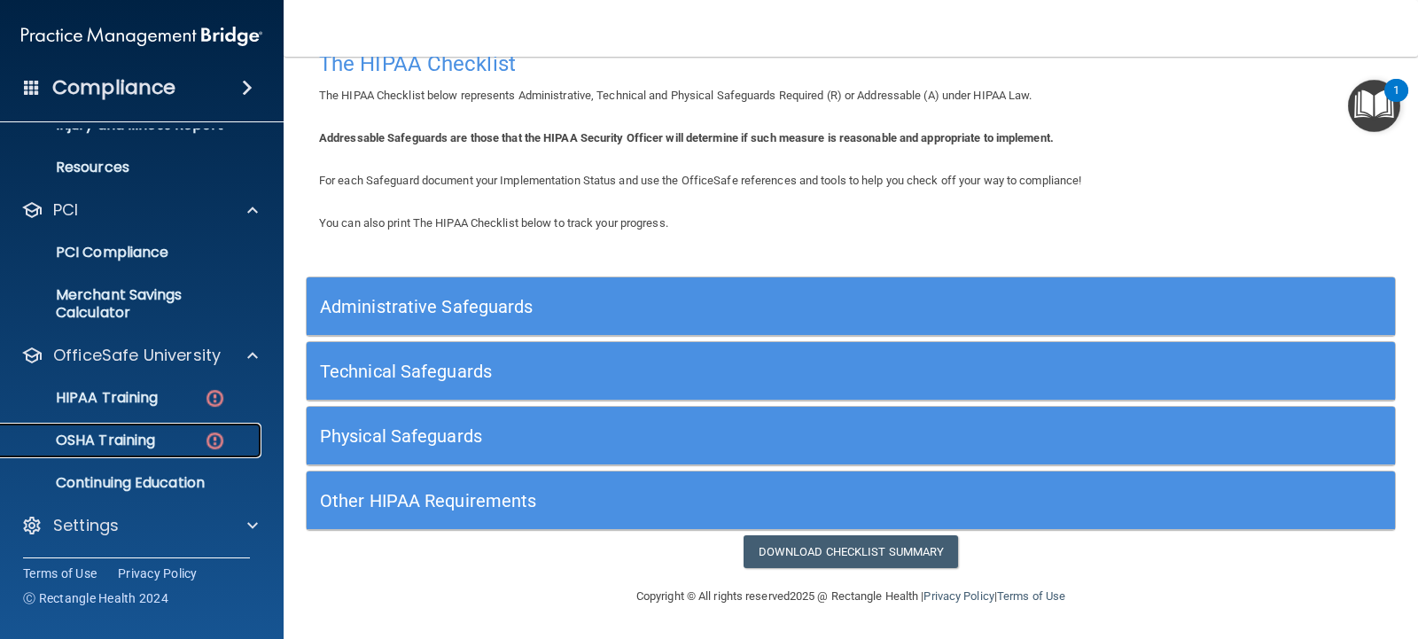
click at [115, 440] on p "OSHA Training" at bounding box center [84, 441] width 144 height 18
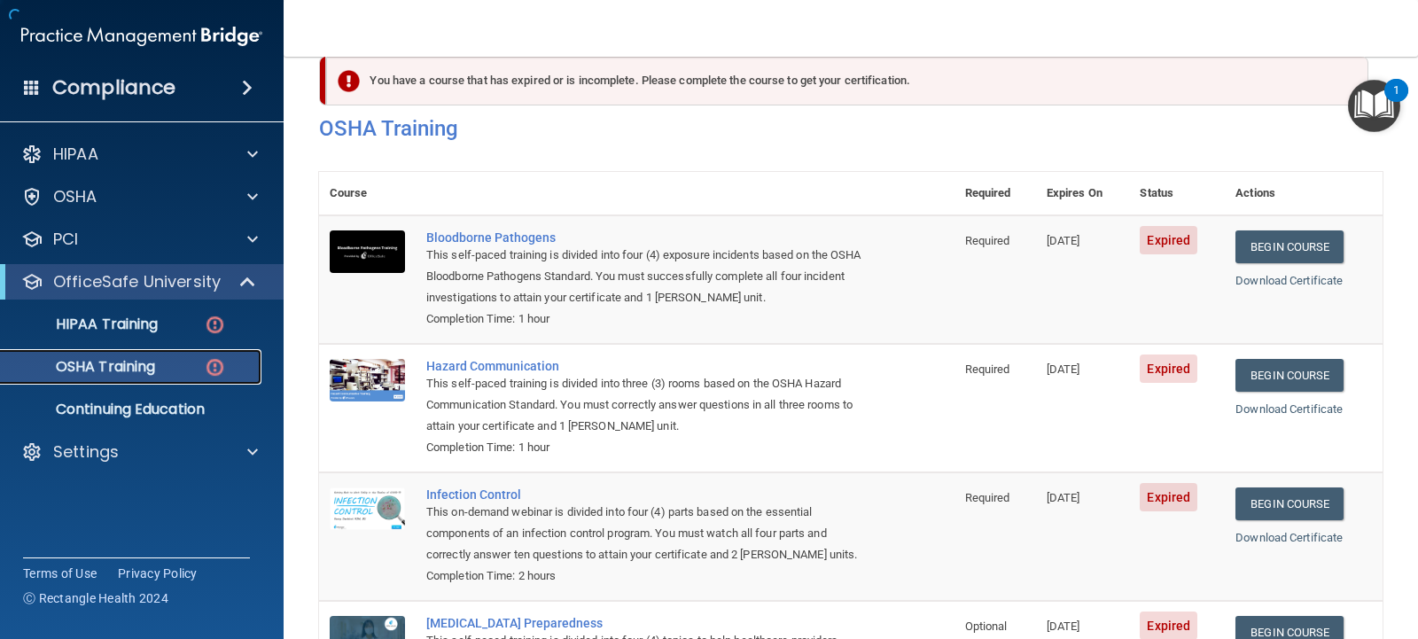
scroll to position [219, 0]
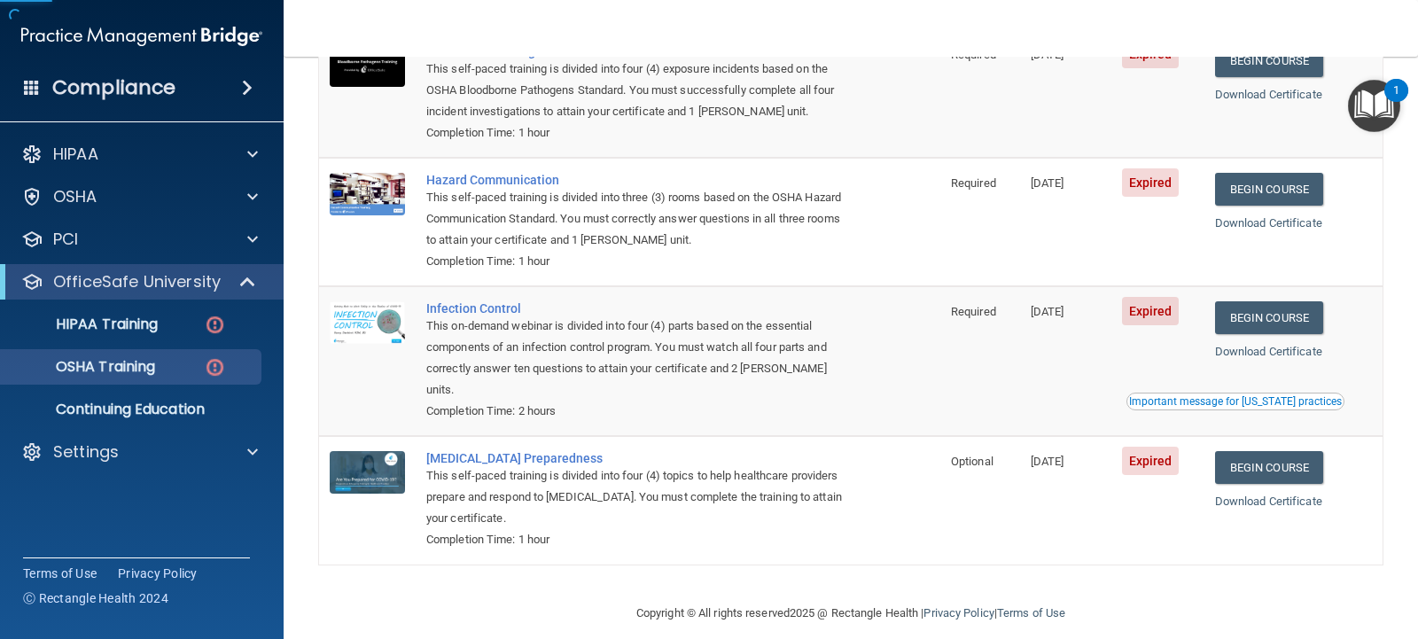
click at [426, 283] on td "Hazard Communication This self-paced training is divided into three (3) rooms b…" at bounding box center [678, 222] width 525 height 128
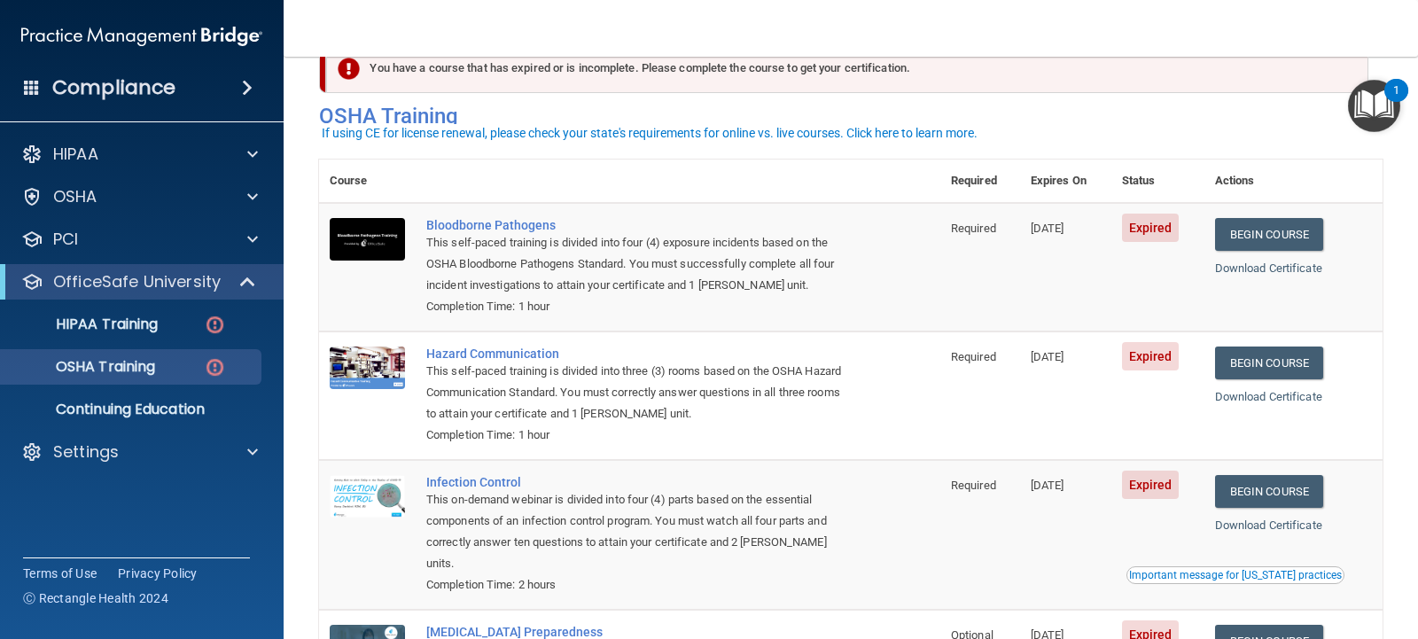
scroll to position [89, 0]
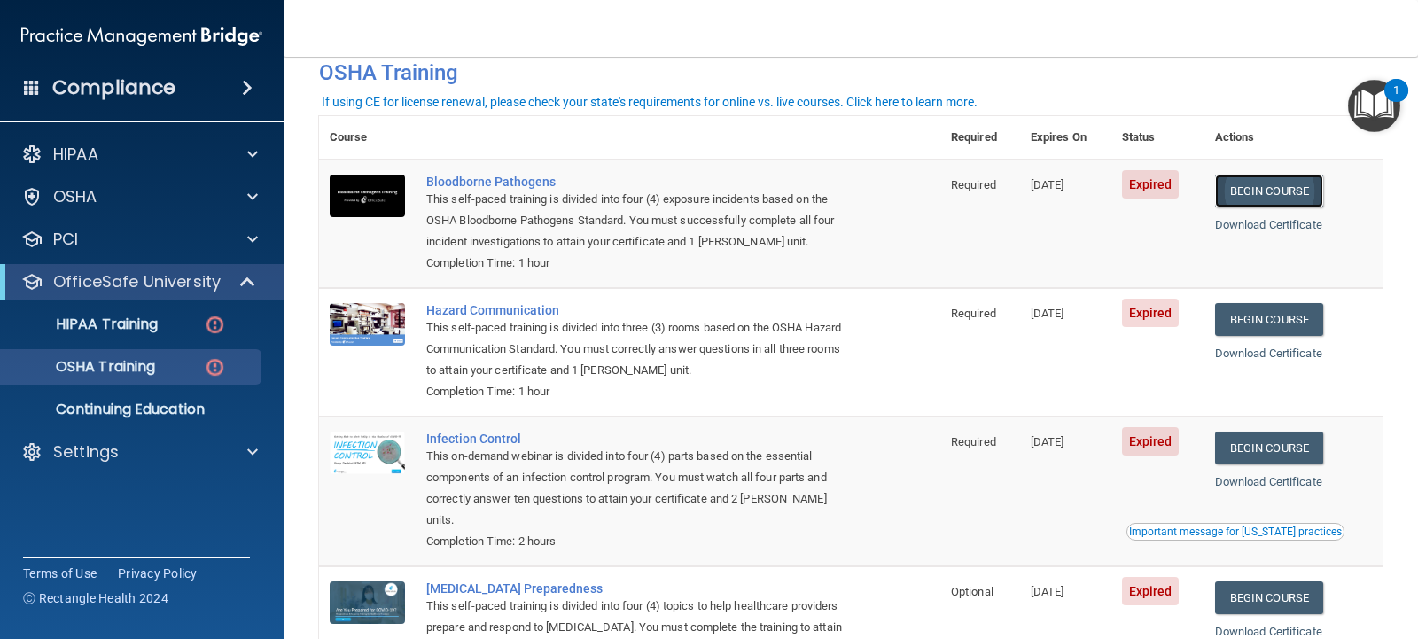
click at [1251, 199] on link "Begin Course" at bounding box center [1269, 191] width 108 height 33
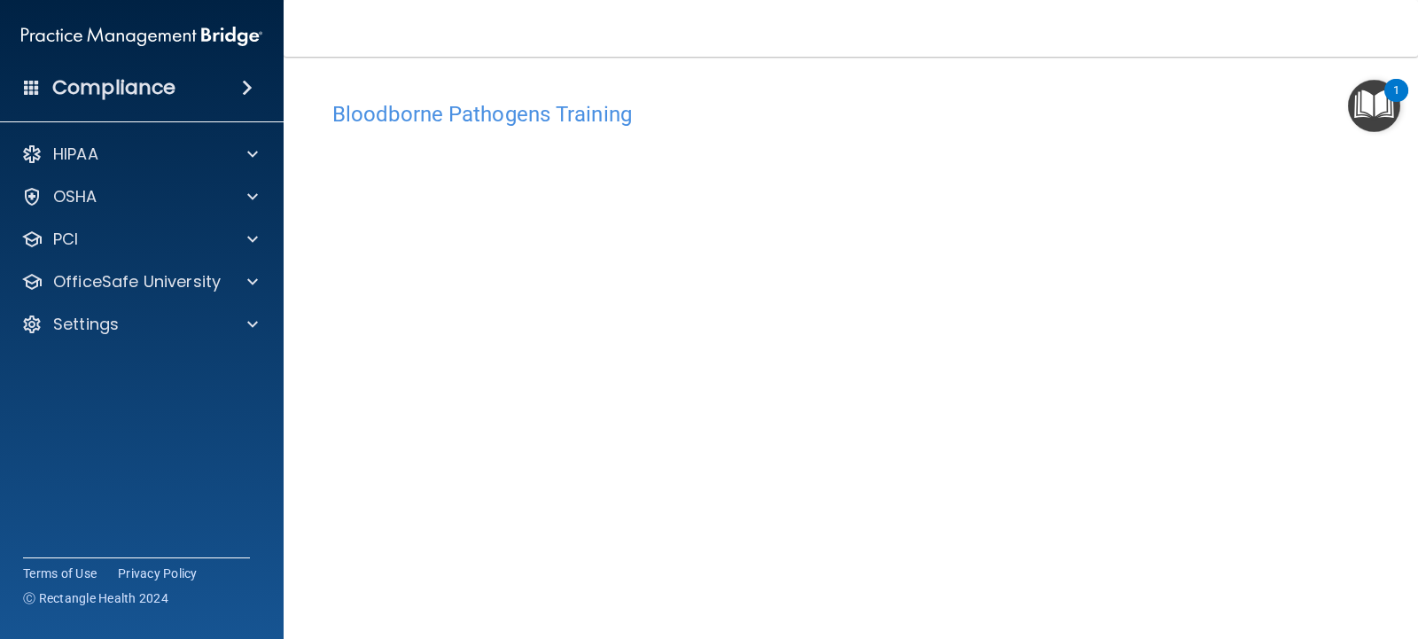
click at [447, 104] on h4 "Bloodborne Pathogens Training" at bounding box center [850, 114] width 1037 height 23
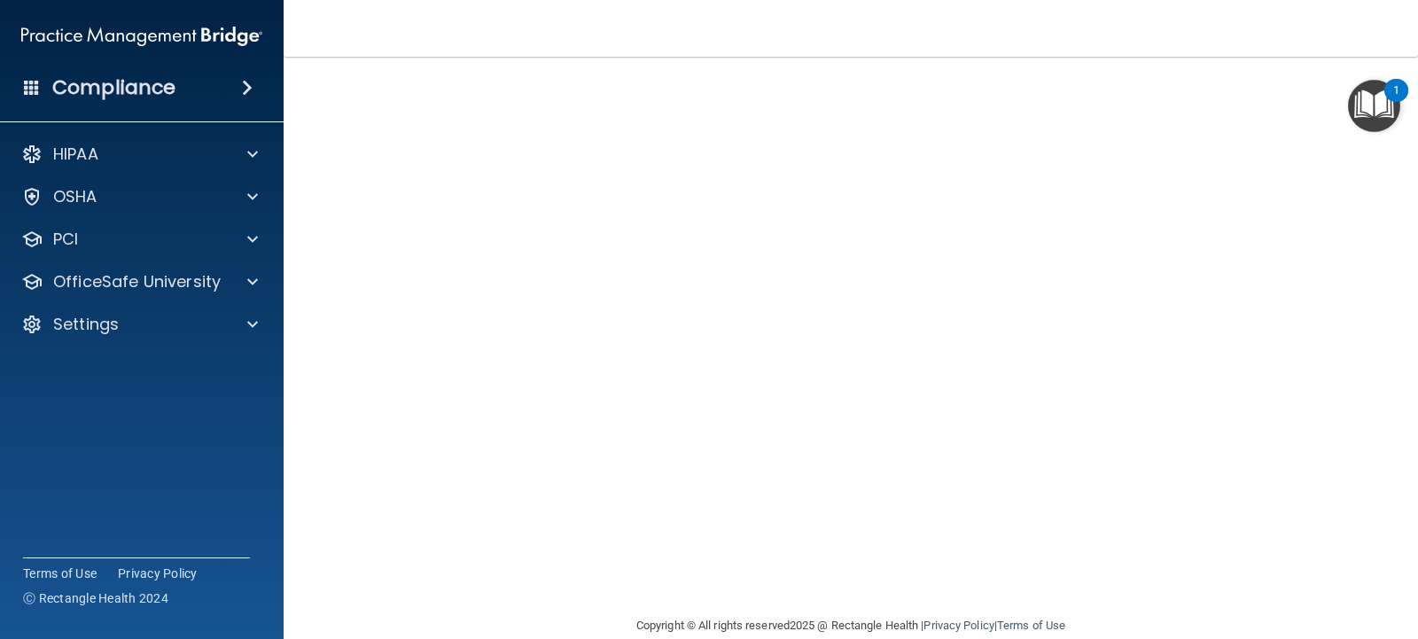
scroll to position [2, 0]
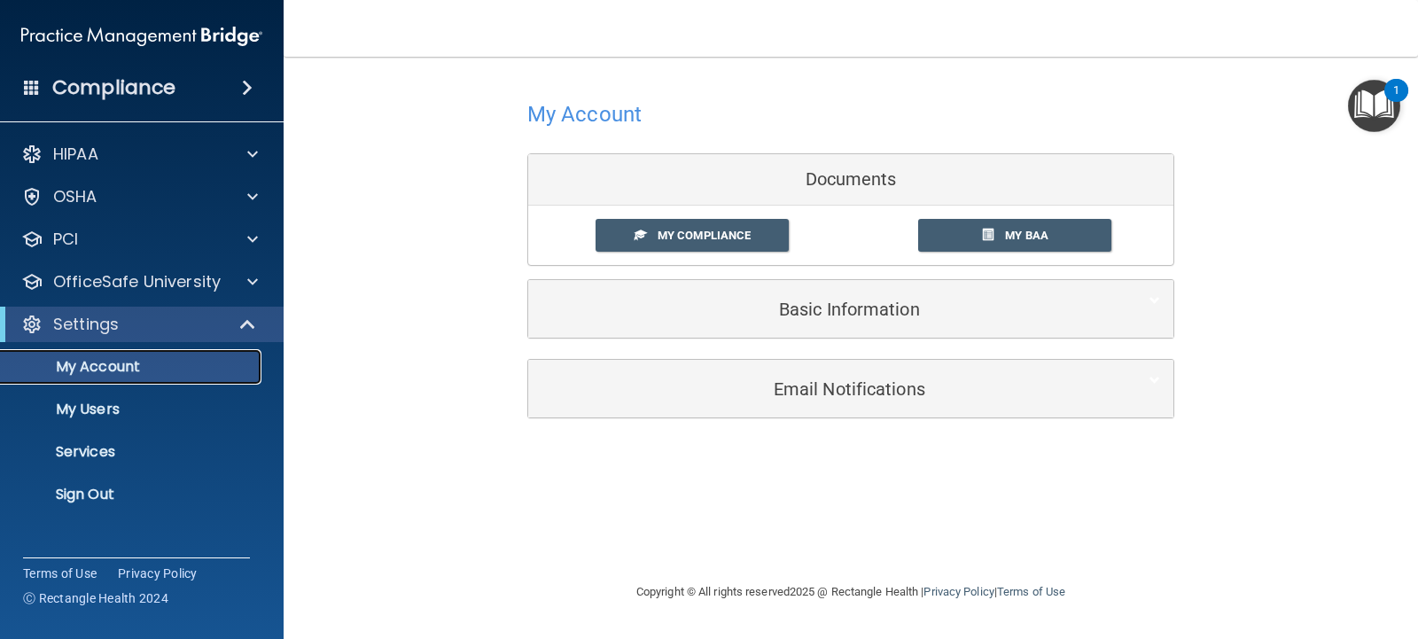
click at [98, 368] on p "My Account" at bounding box center [133, 367] width 242 height 18
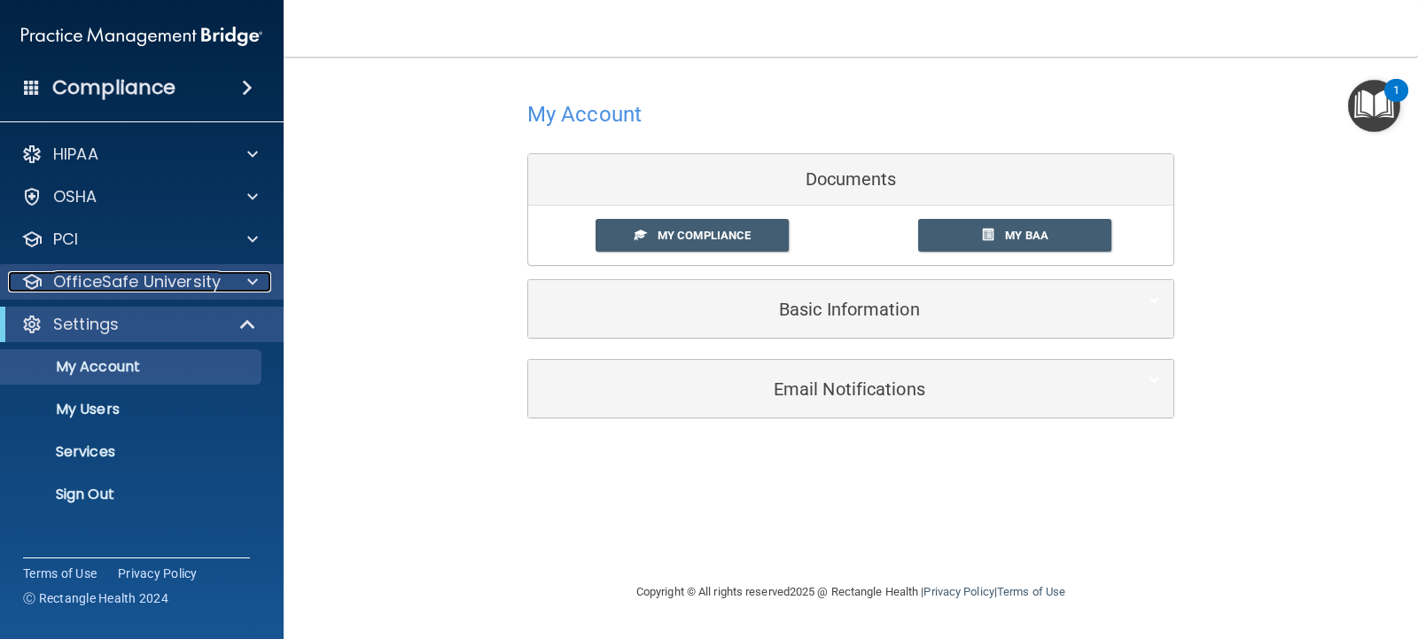
click at [125, 283] on p "OfficeSafe University" at bounding box center [136, 281] width 167 height 21
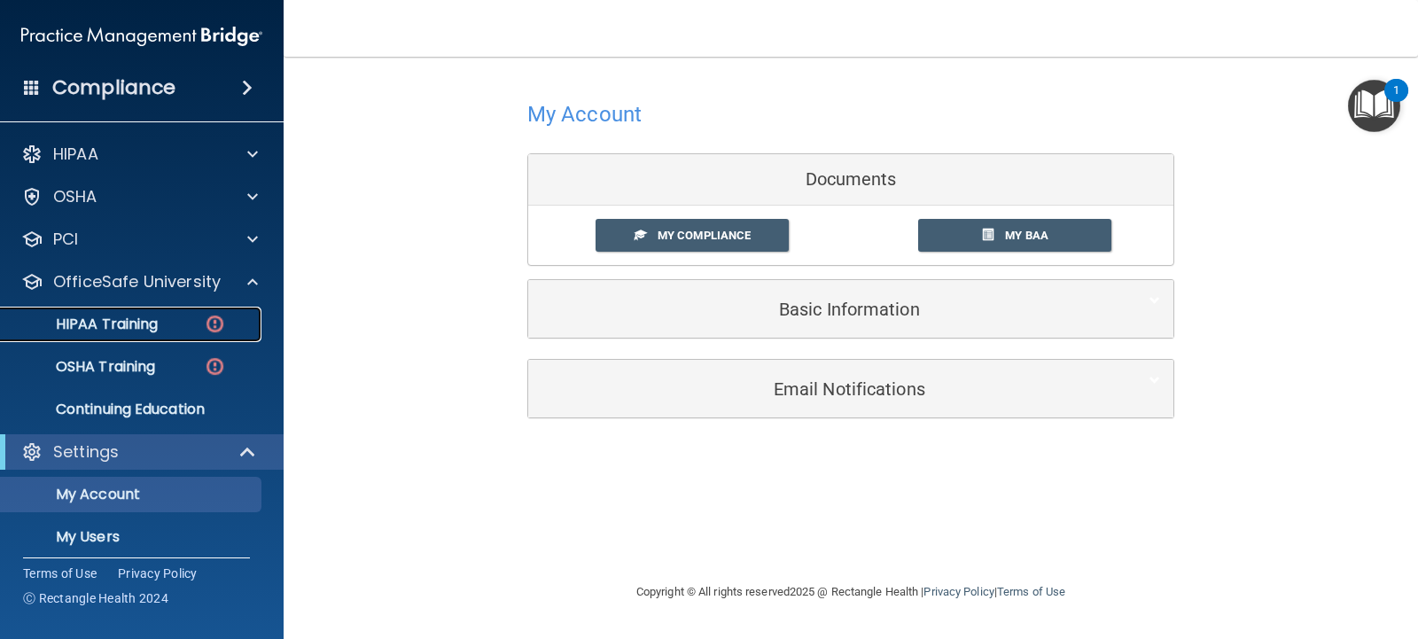
click at [131, 324] on p "HIPAA Training" at bounding box center [85, 324] width 146 height 18
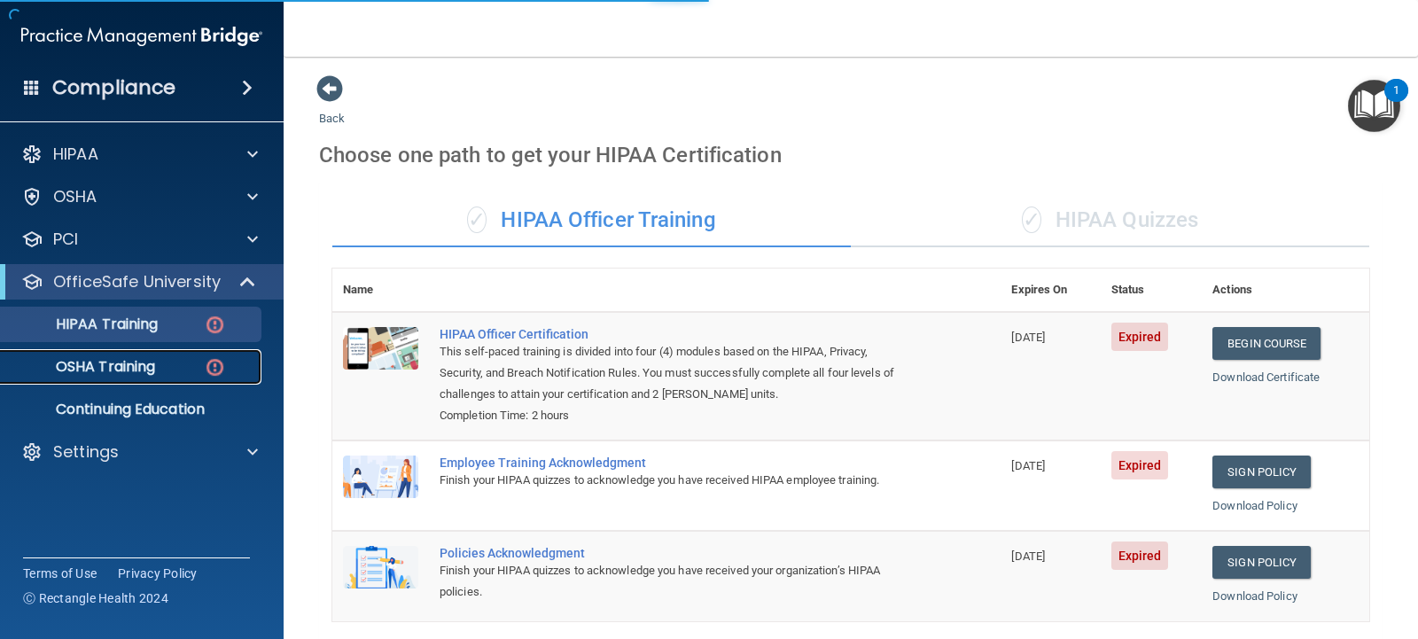
click at [135, 365] on p "OSHA Training" at bounding box center [84, 367] width 144 height 18
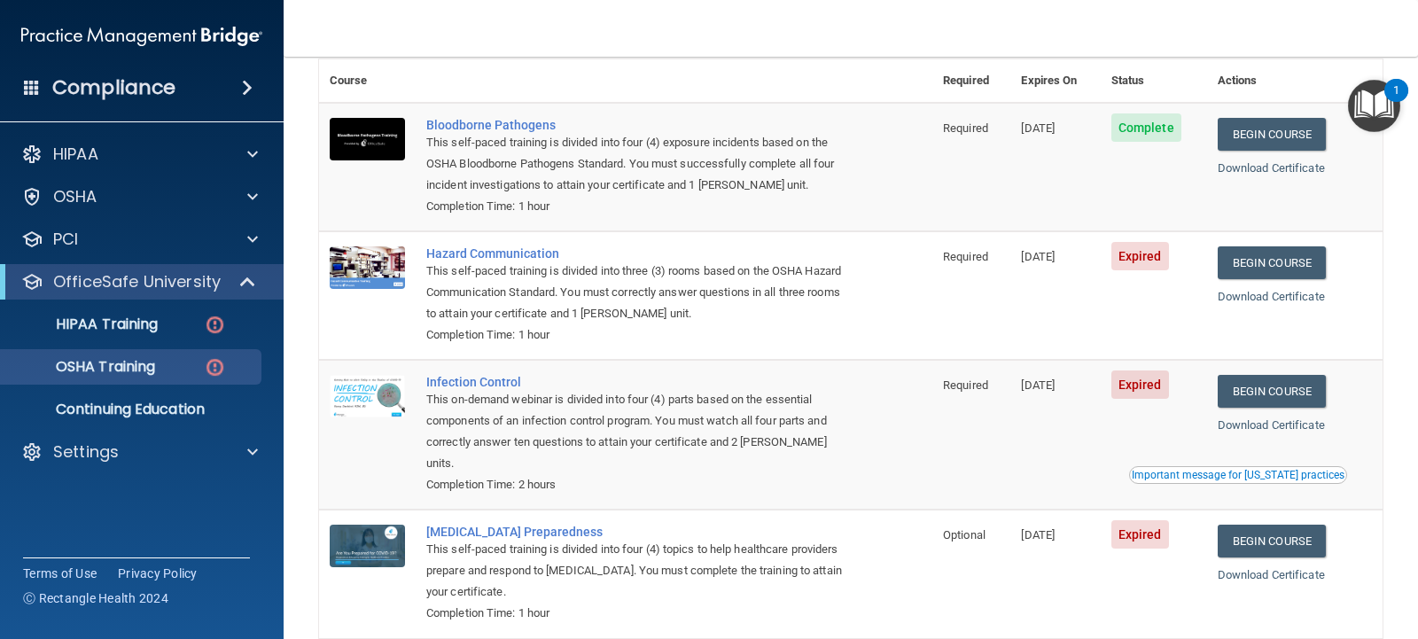
scroll to position [89, 0]
